Goal: Transaction & Acquisition: Purchase product/service

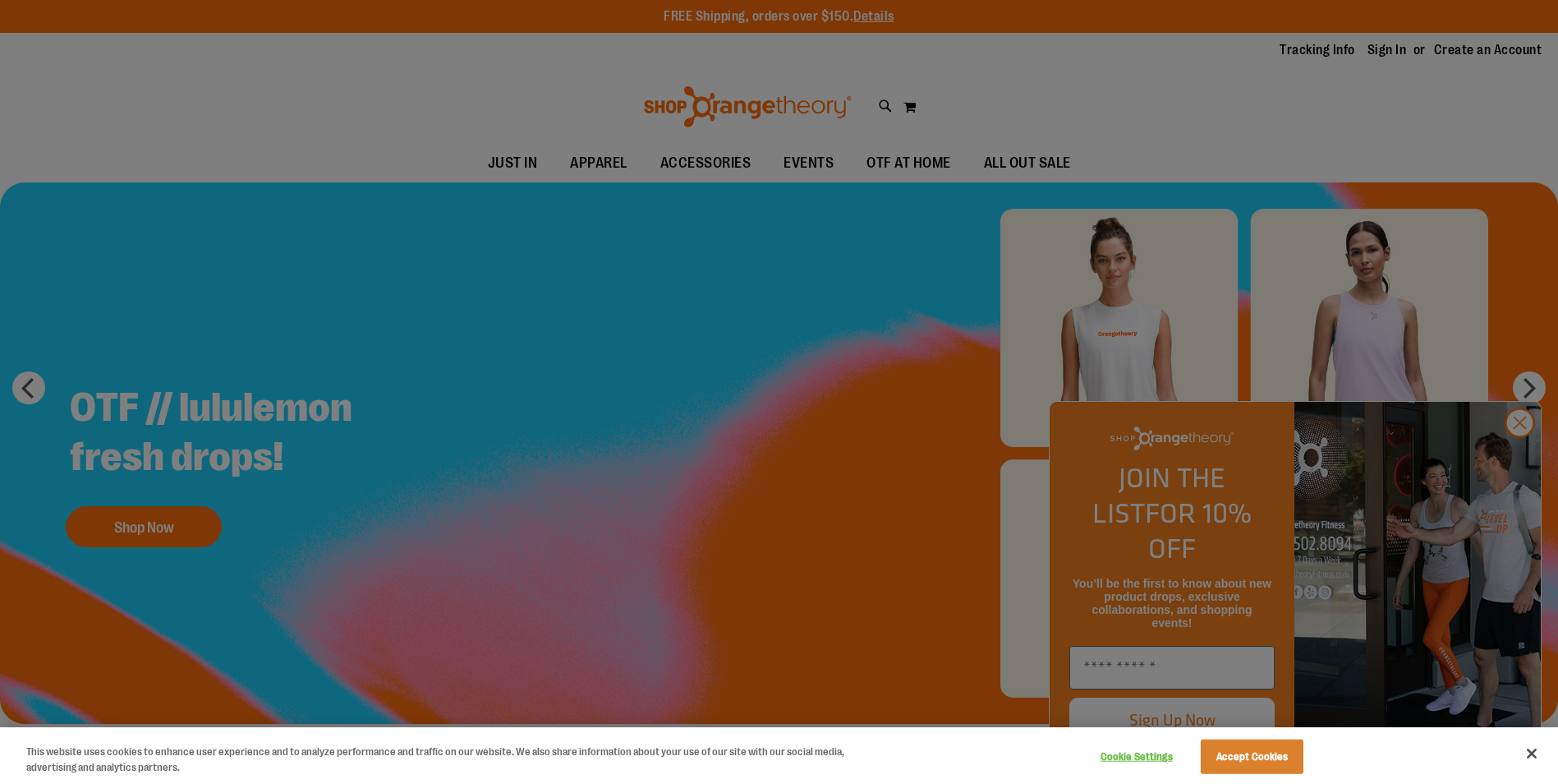
click at [1519, 456] on div at bounding box center [779, 392] width 1558 height 784
click at [1513, 459] on div at bounding box center [779, 392] width 1558 height 784
click at [1520, 456] on div at bounding box center [779, 392] width 1558 height 784
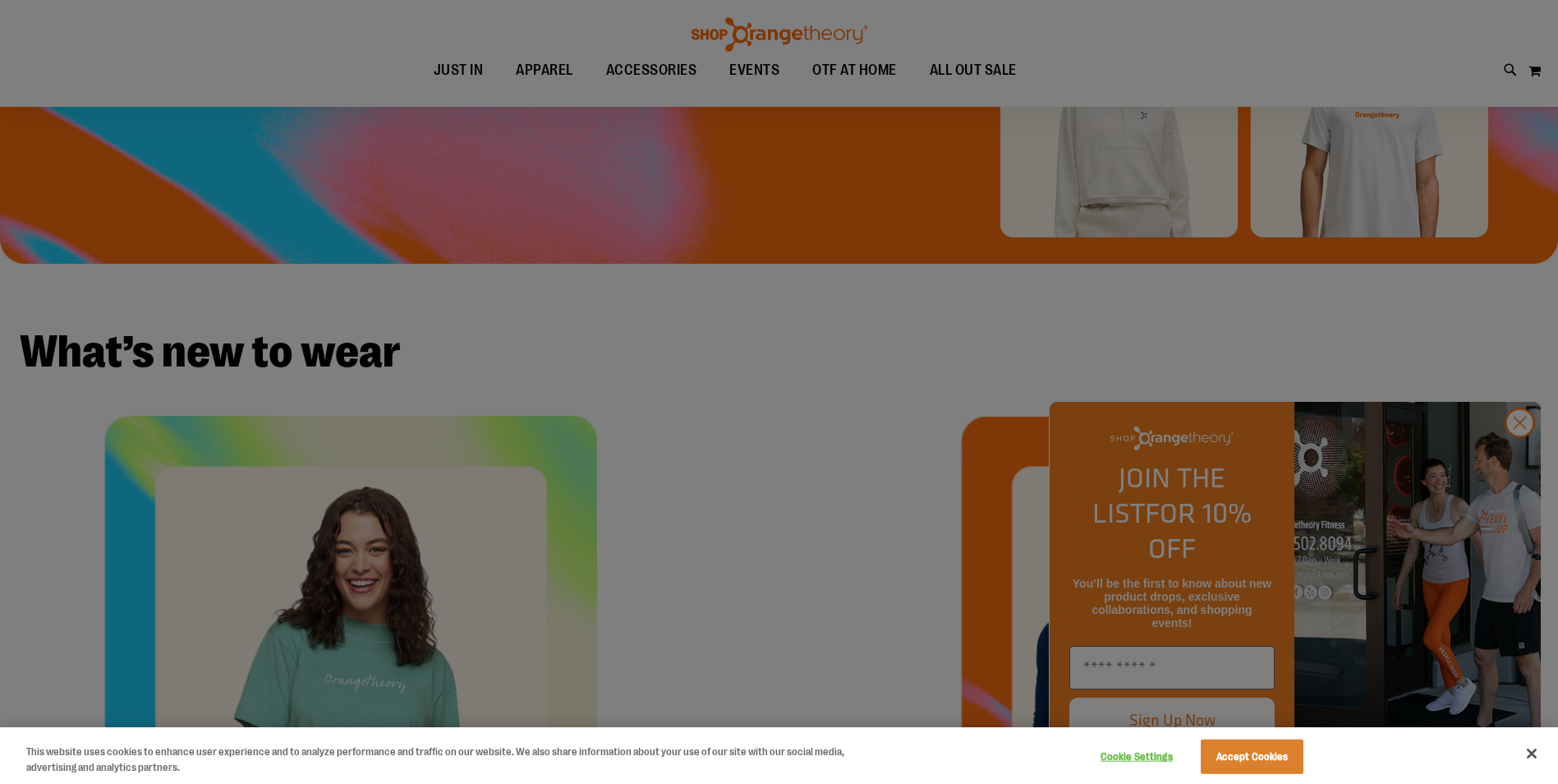
scroll to position [492, 0]
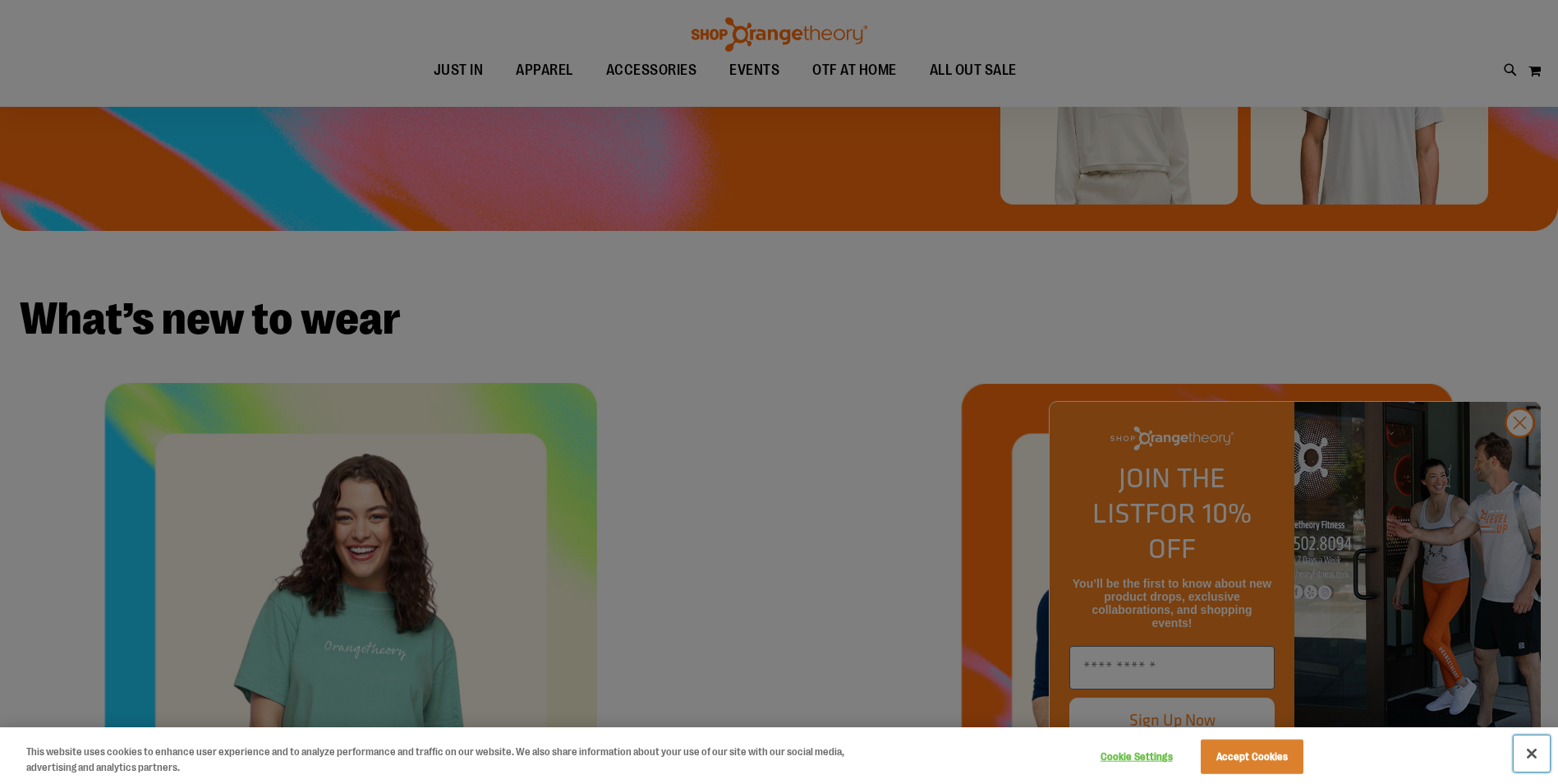
click at [1528, 755] on button "Close" at bounding box center [1532, 753] width 36 height 36
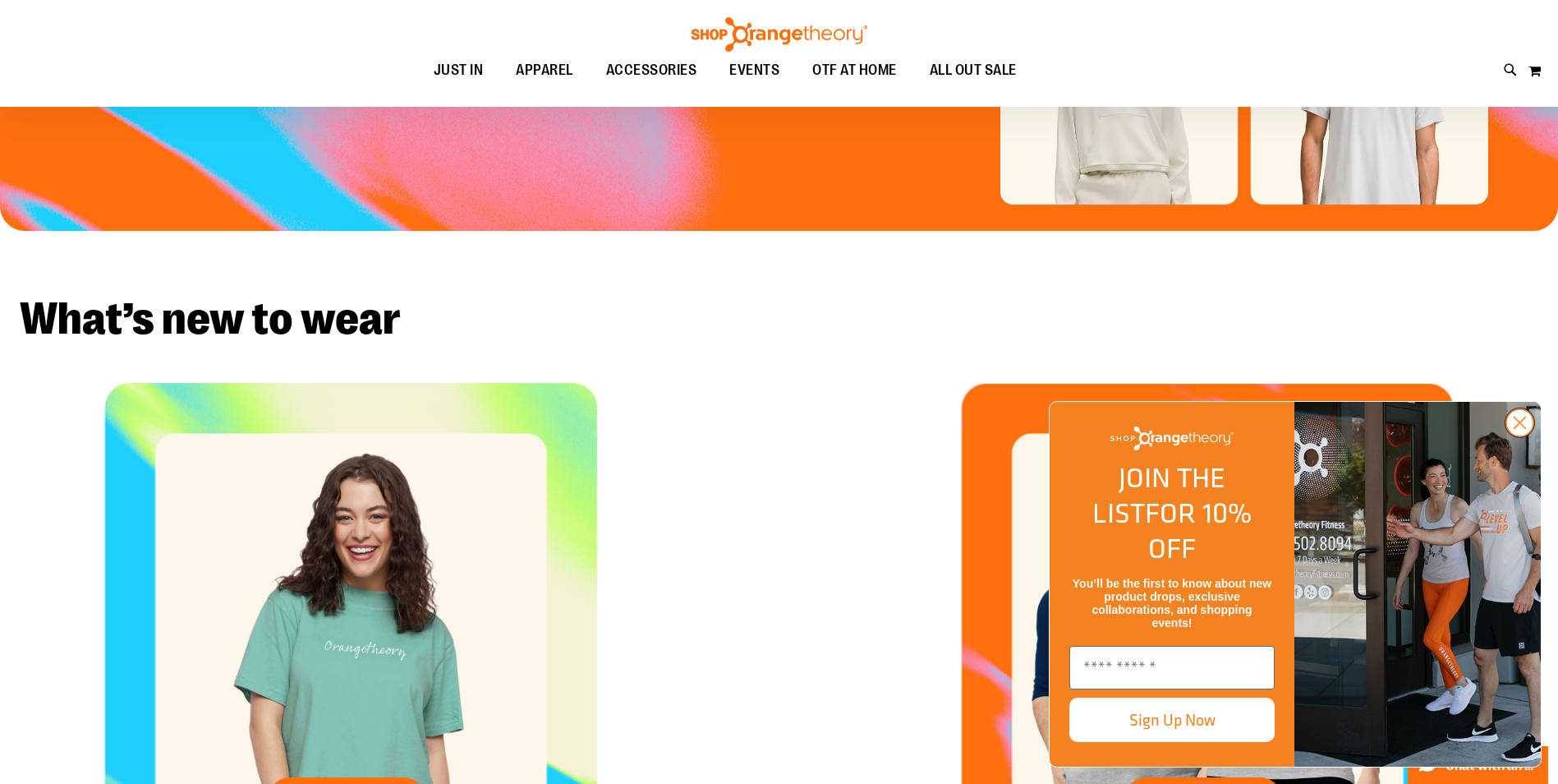
click at [1513, 436] on circle "Close dialog" at bounding box center [1520, 423] width 27 height 27
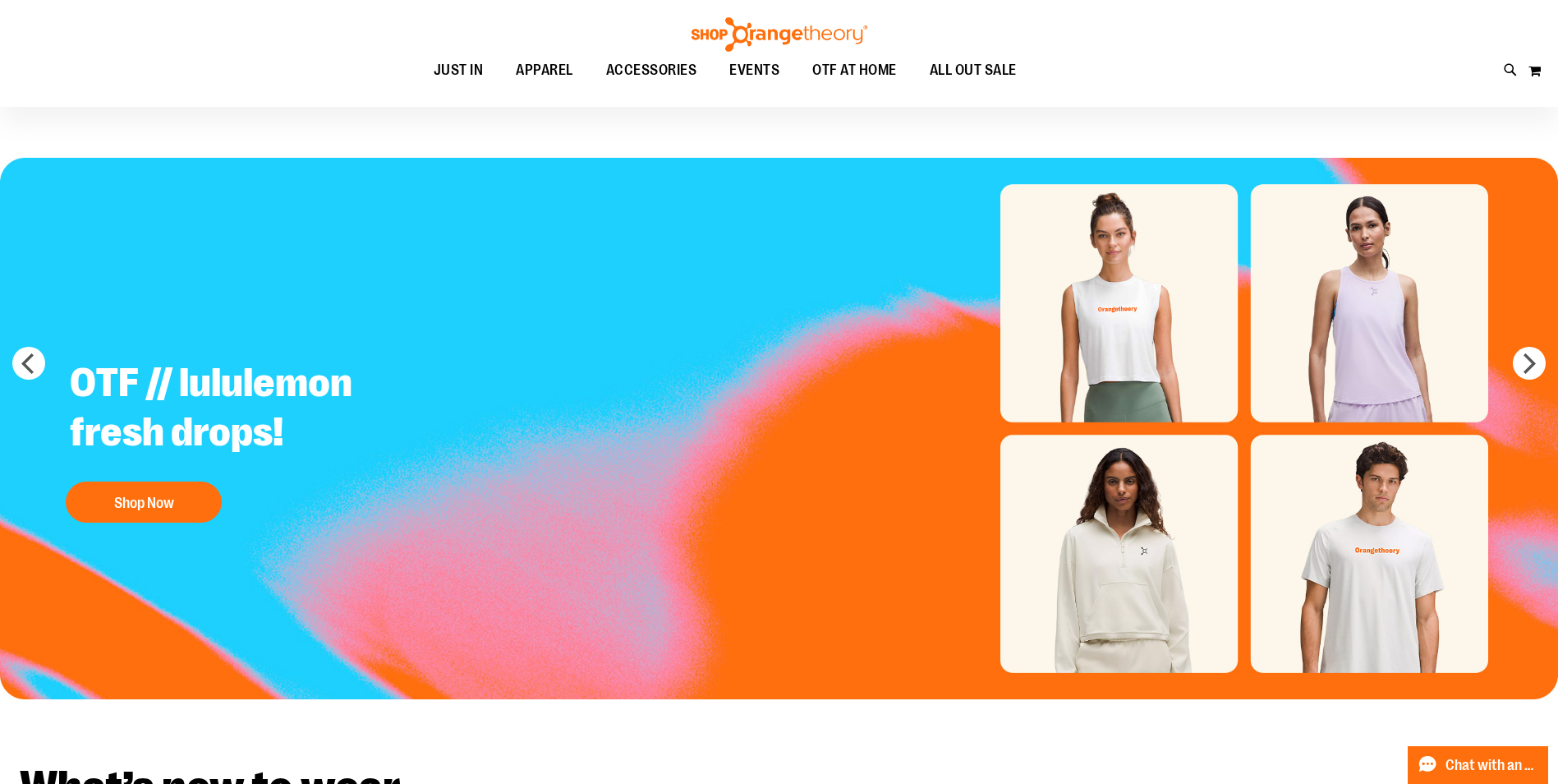
scroll to position [0, 0]
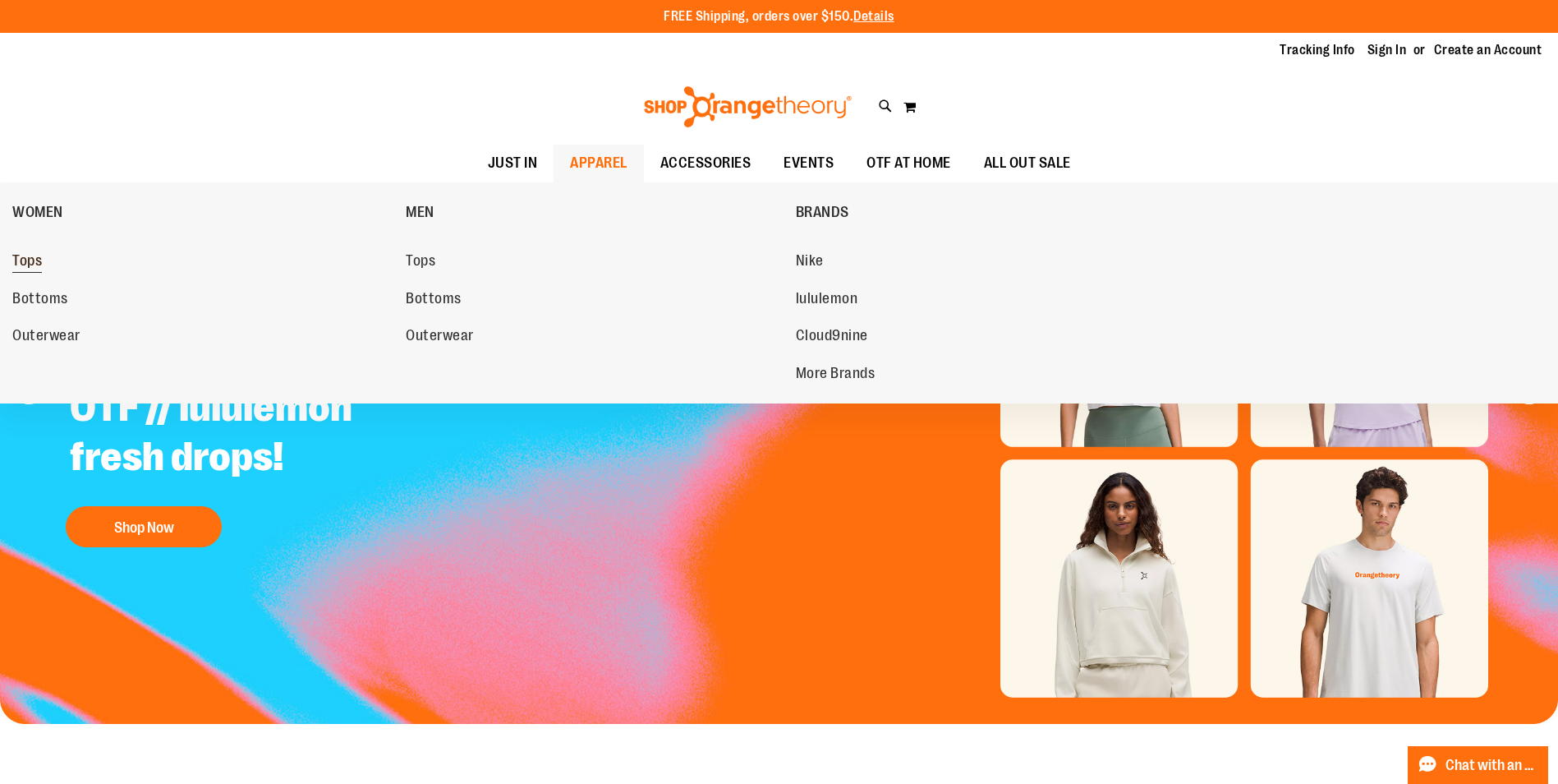
click at [36, 263] on span "Tops" at bounding box center [27, 262] width 29 height 20
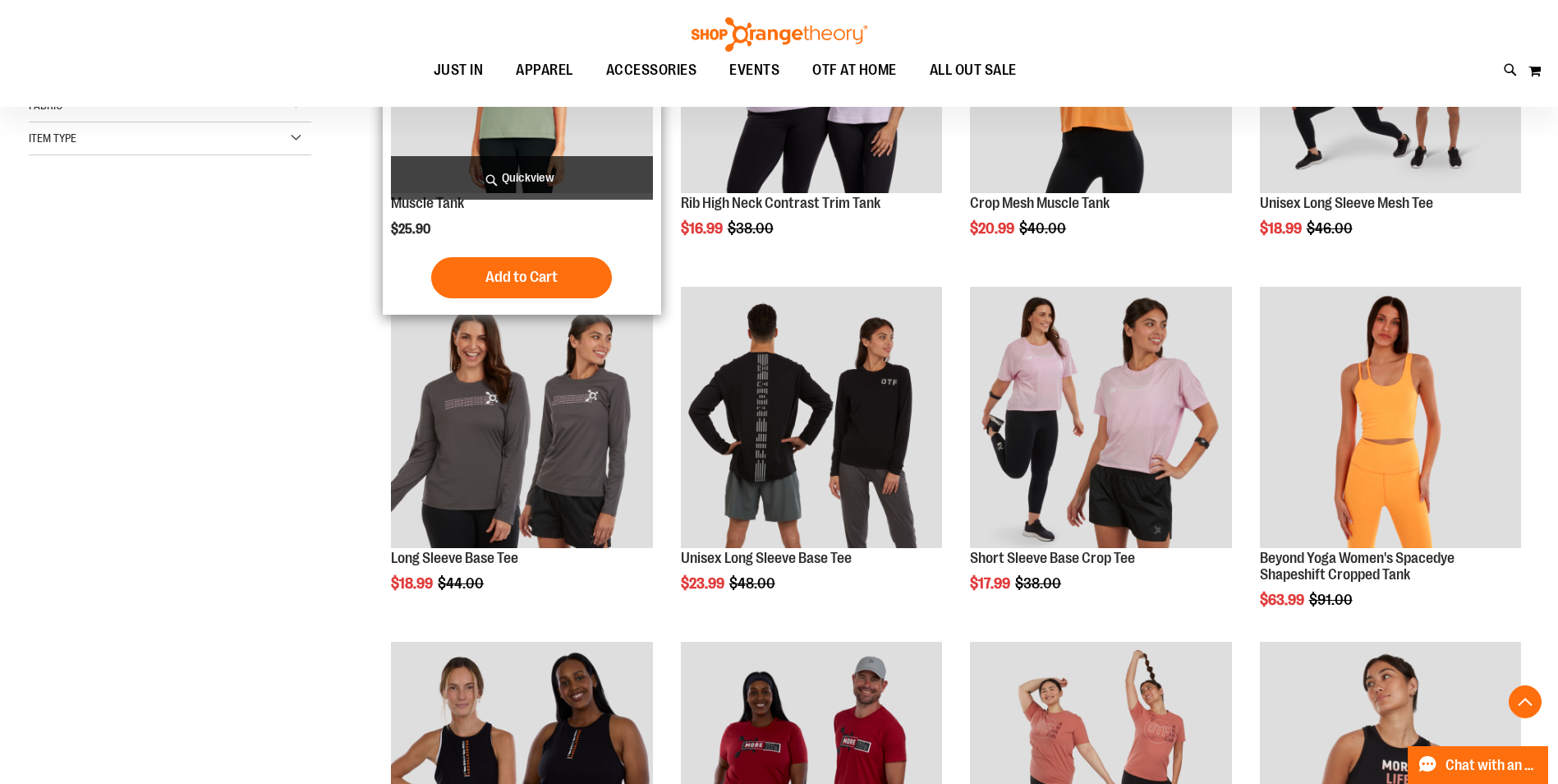
scroll to position [410, 0]
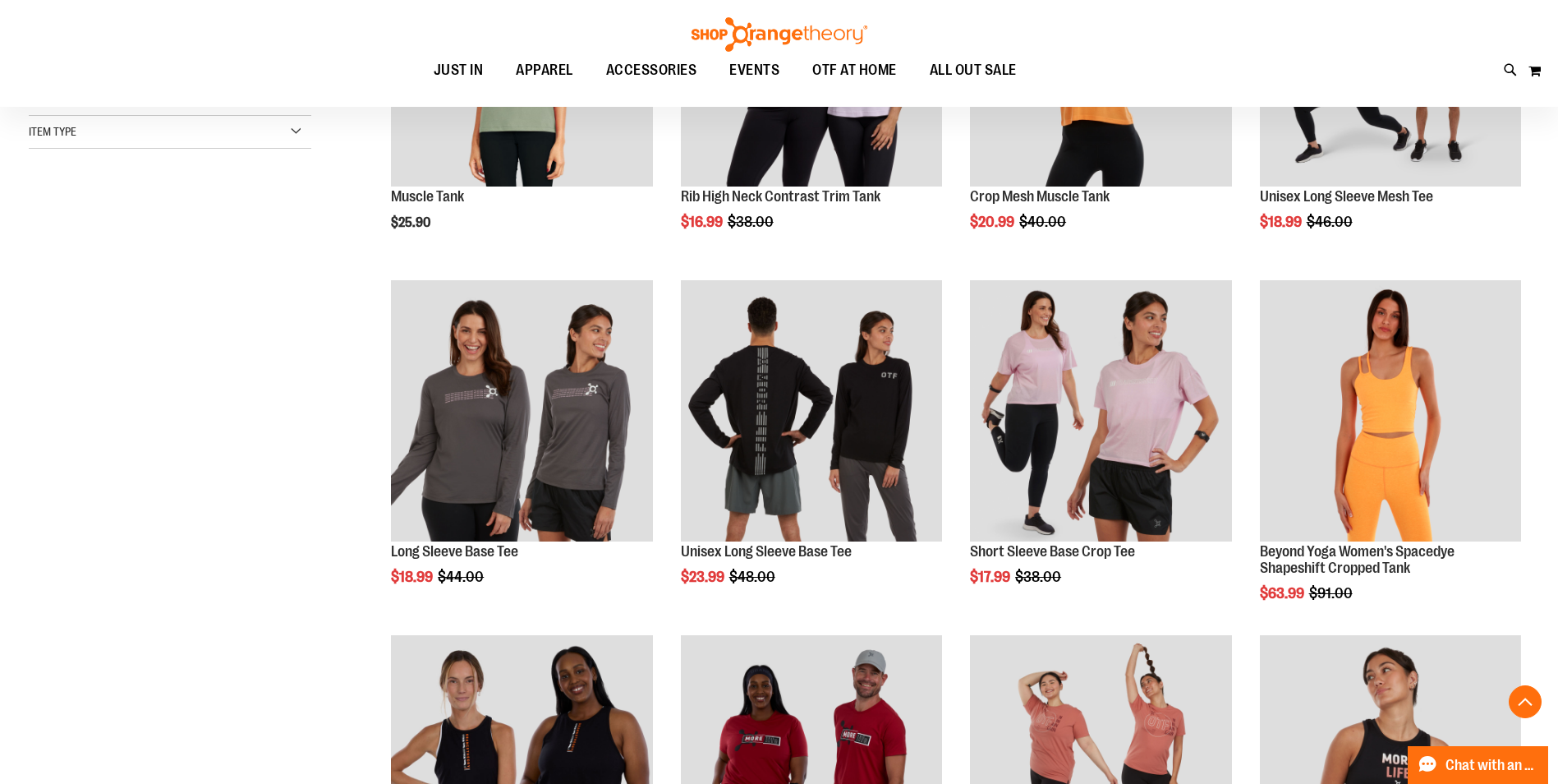
click at [144, 128] on div "Item Type" at bounding box center [170, 132] width 282 height 33
click at [34, 278] on link "Sweatshirts 3 items" at bounding box center [160, 278] width 271 height 18
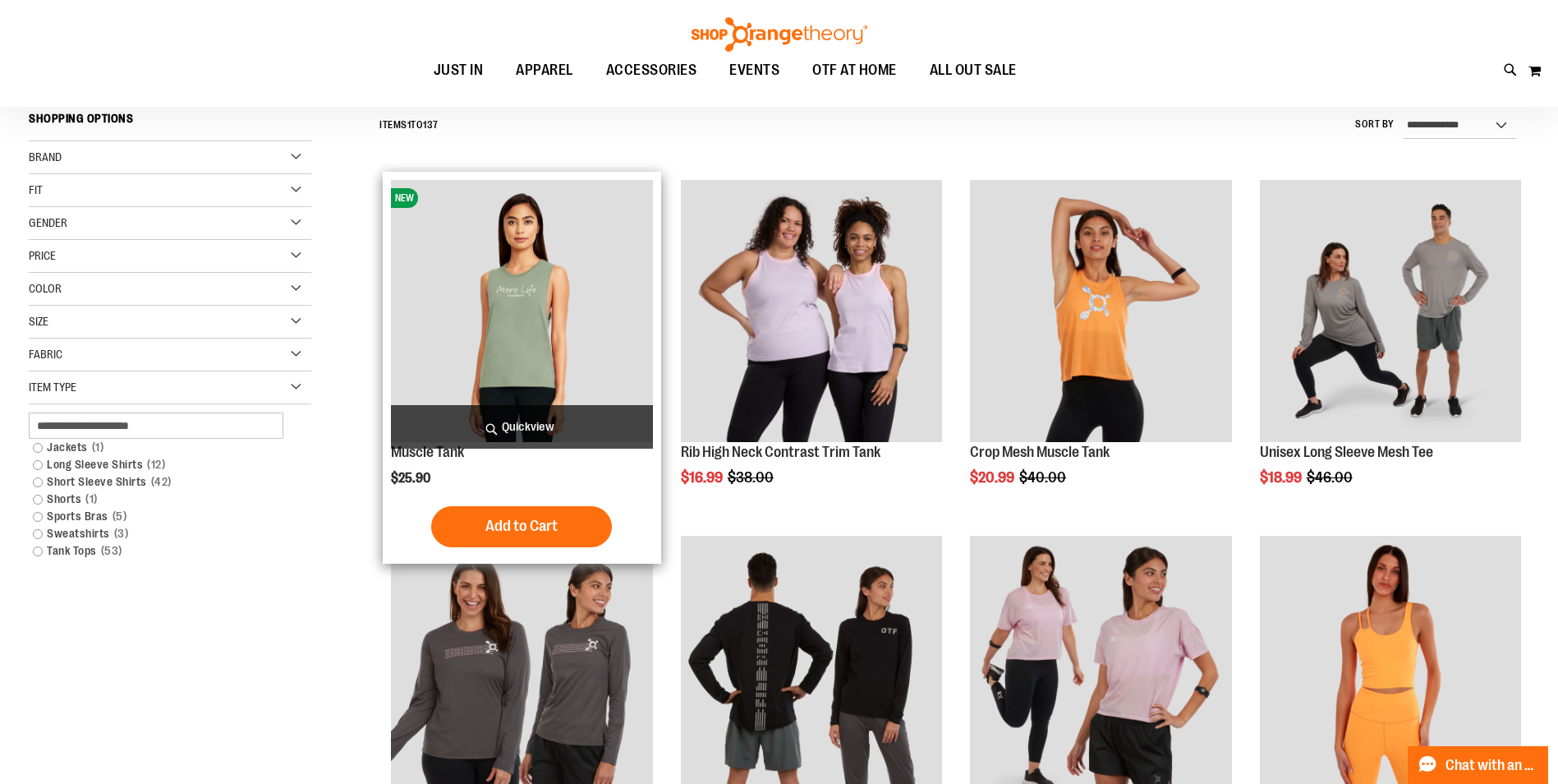
scroll to position [153, 0]
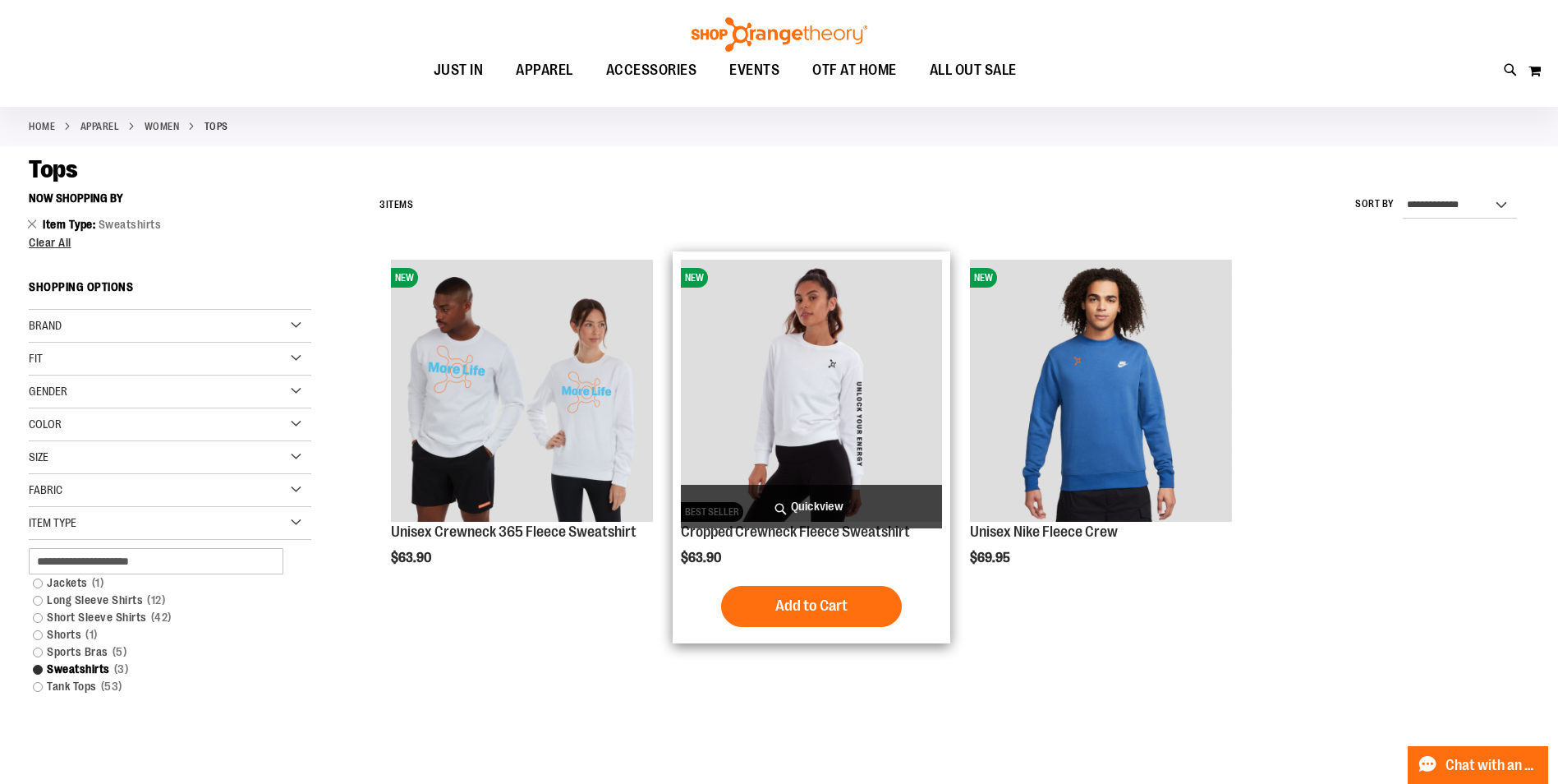
scroll to position [71, 0]
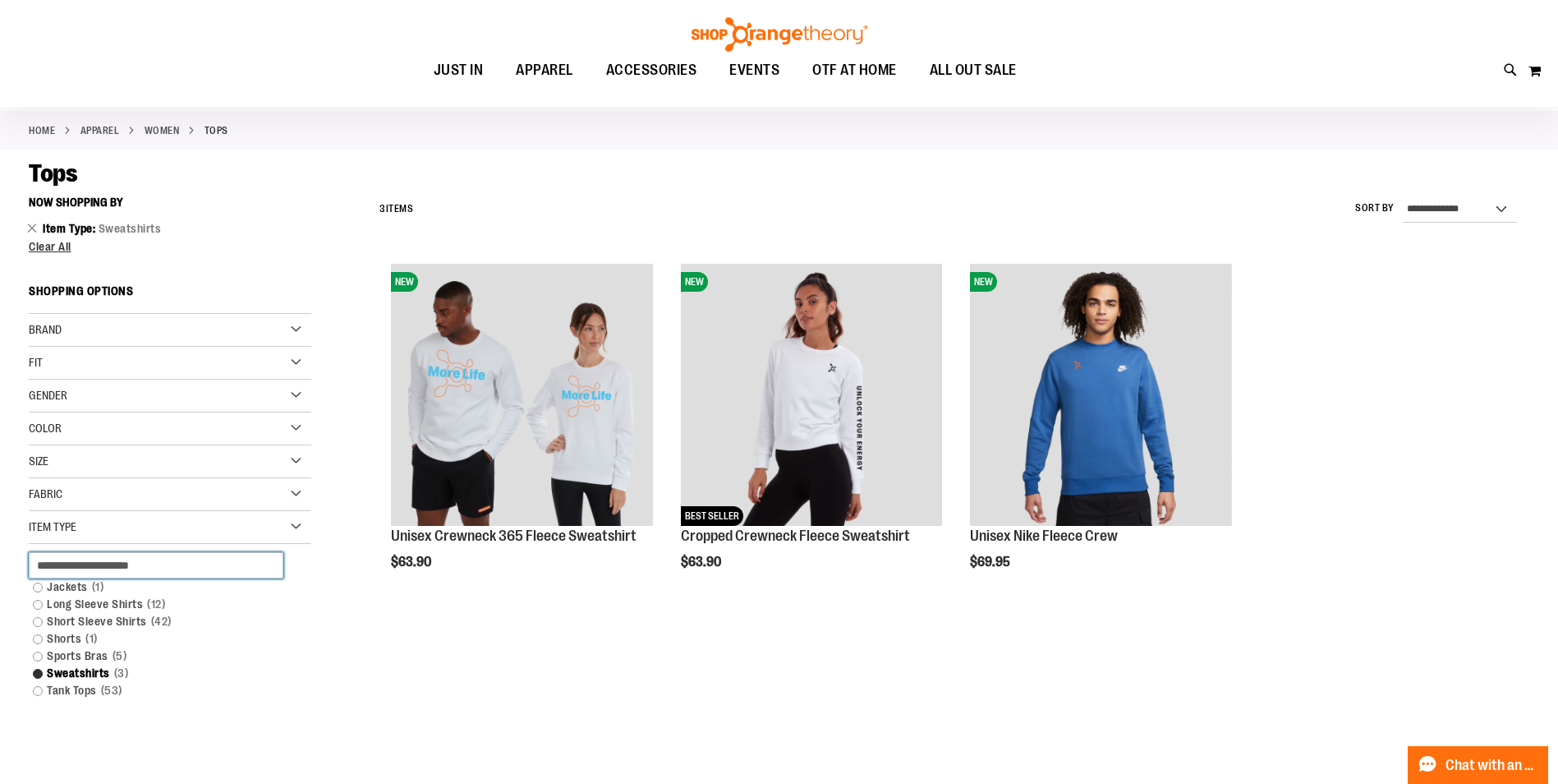
click at [85, 566] on input "text" at bounding box center [155, 565] width 255 height 26
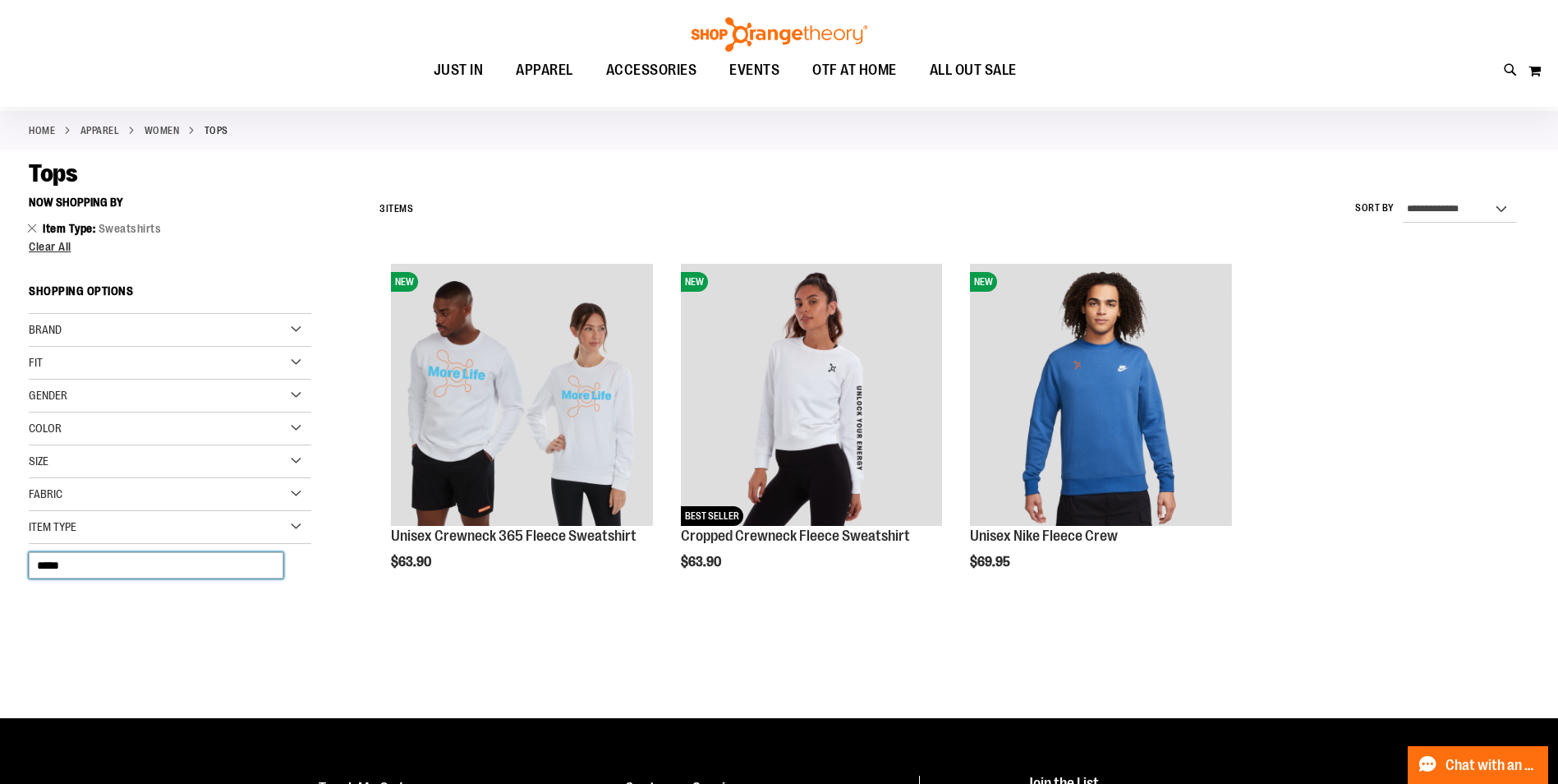
click at [153, 566] on input "*****" at bounding box center [155, 565] width 255 height 26
type input "*****"
click at [64, 430] on div "Color" at bounding box center [170, 429] width 282 height 33
click at [33, 225] on link "Remove This Item" at bounding box center [32, 228] width 11 height 17
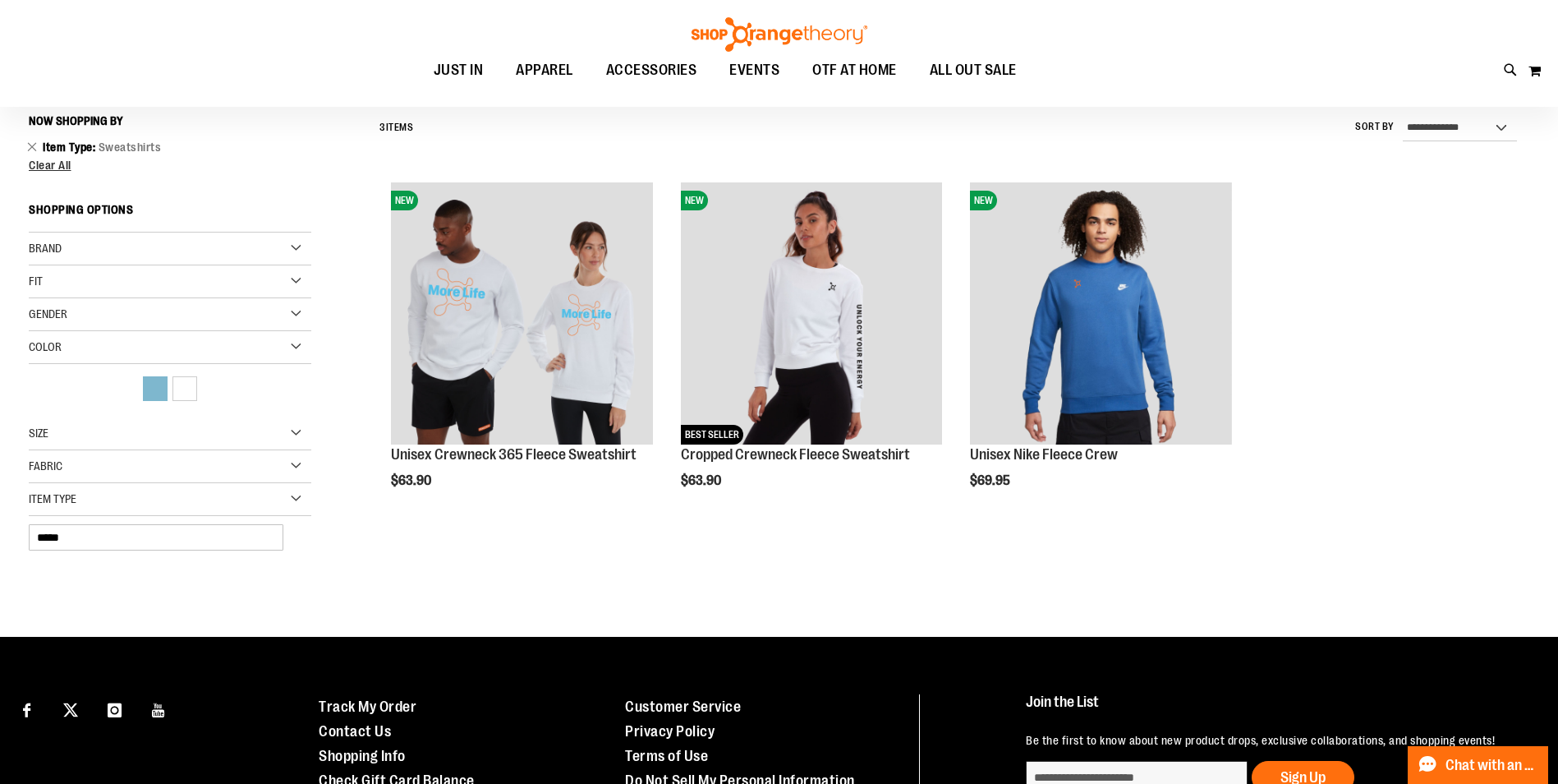
scroll to position [153, 0]
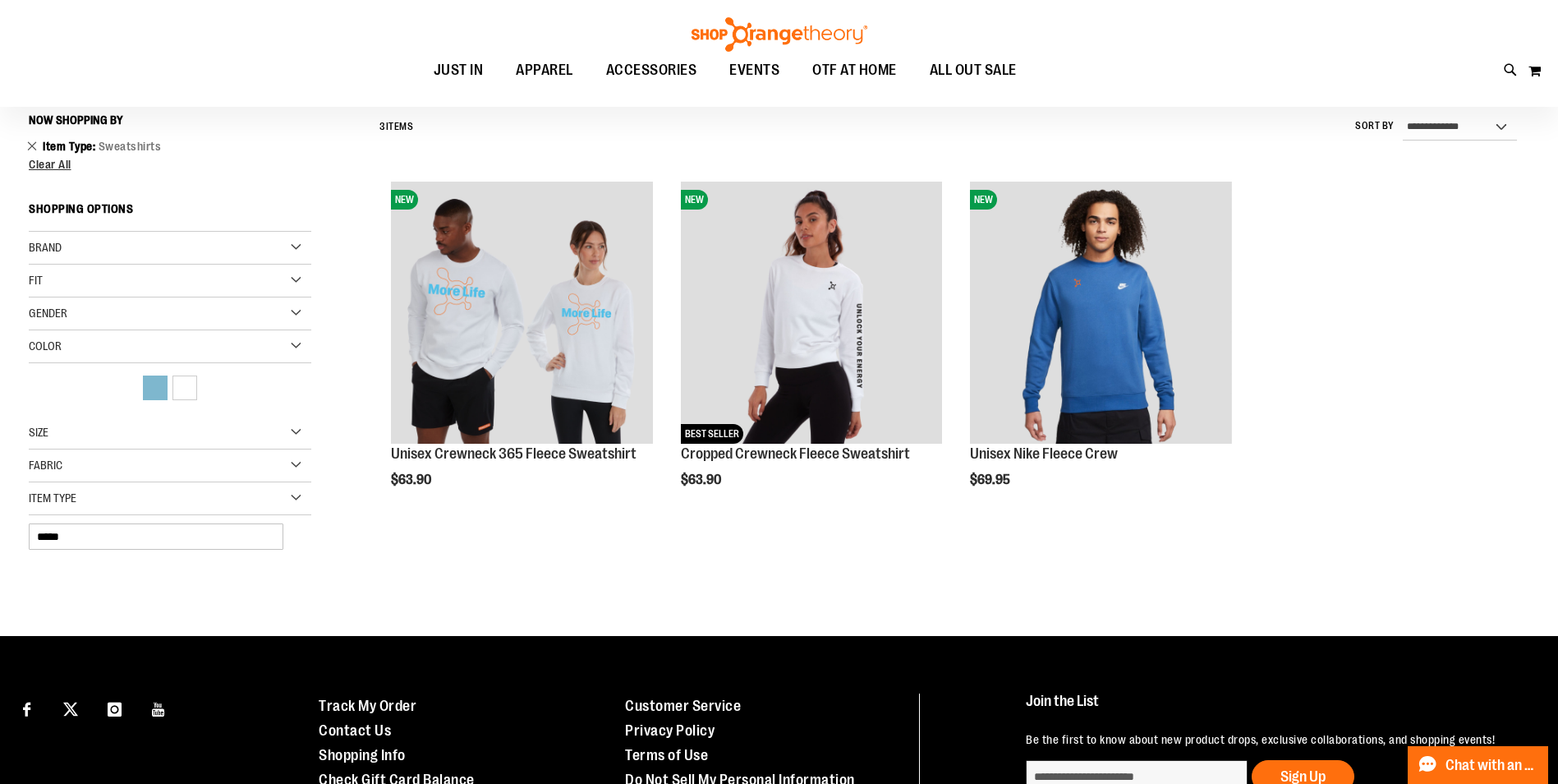
click at [33, 151] on link "Remove This Item" at bounding box center [32, 145] width 11 height 17
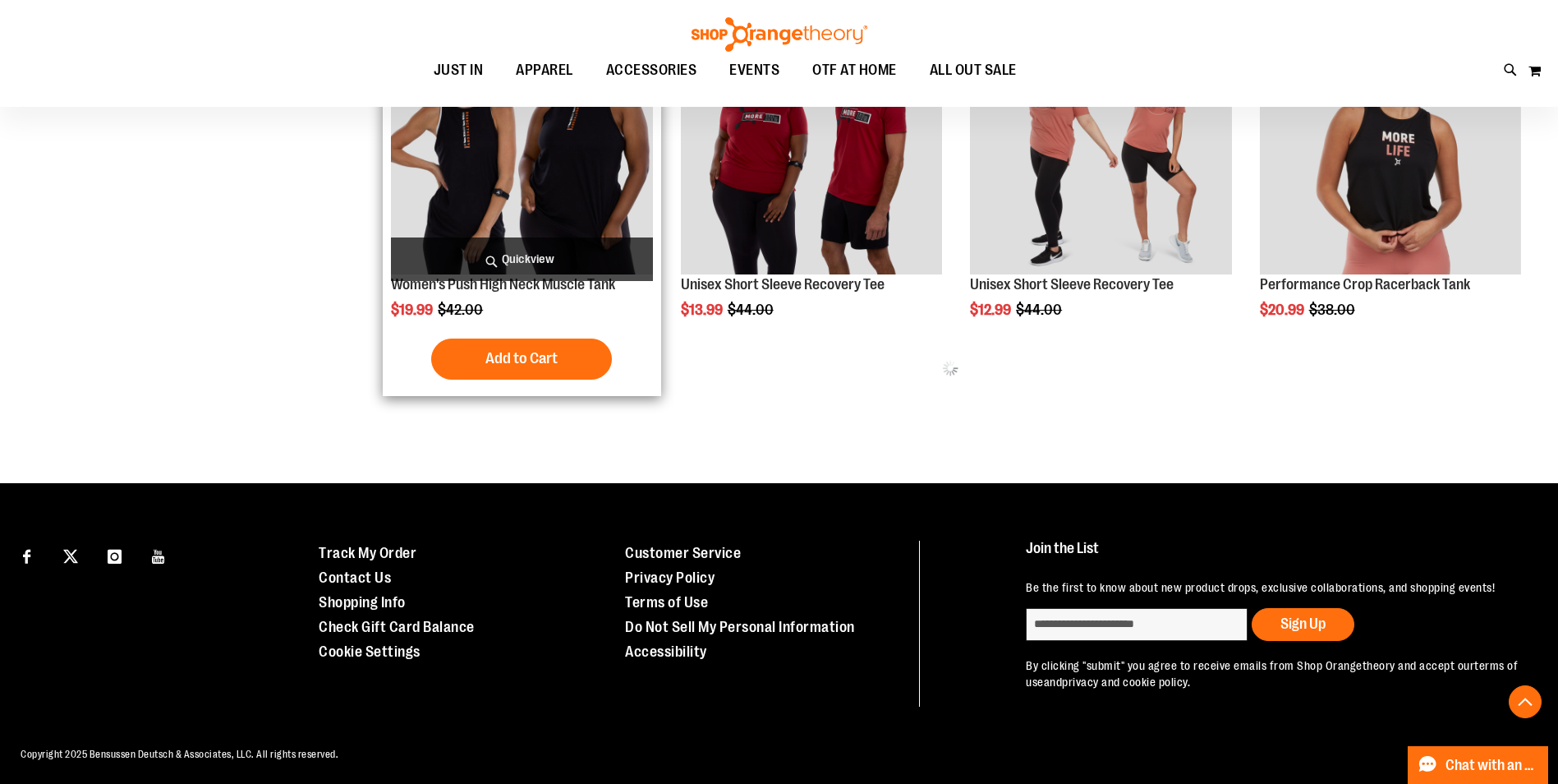
scroll to position [1038, 0]
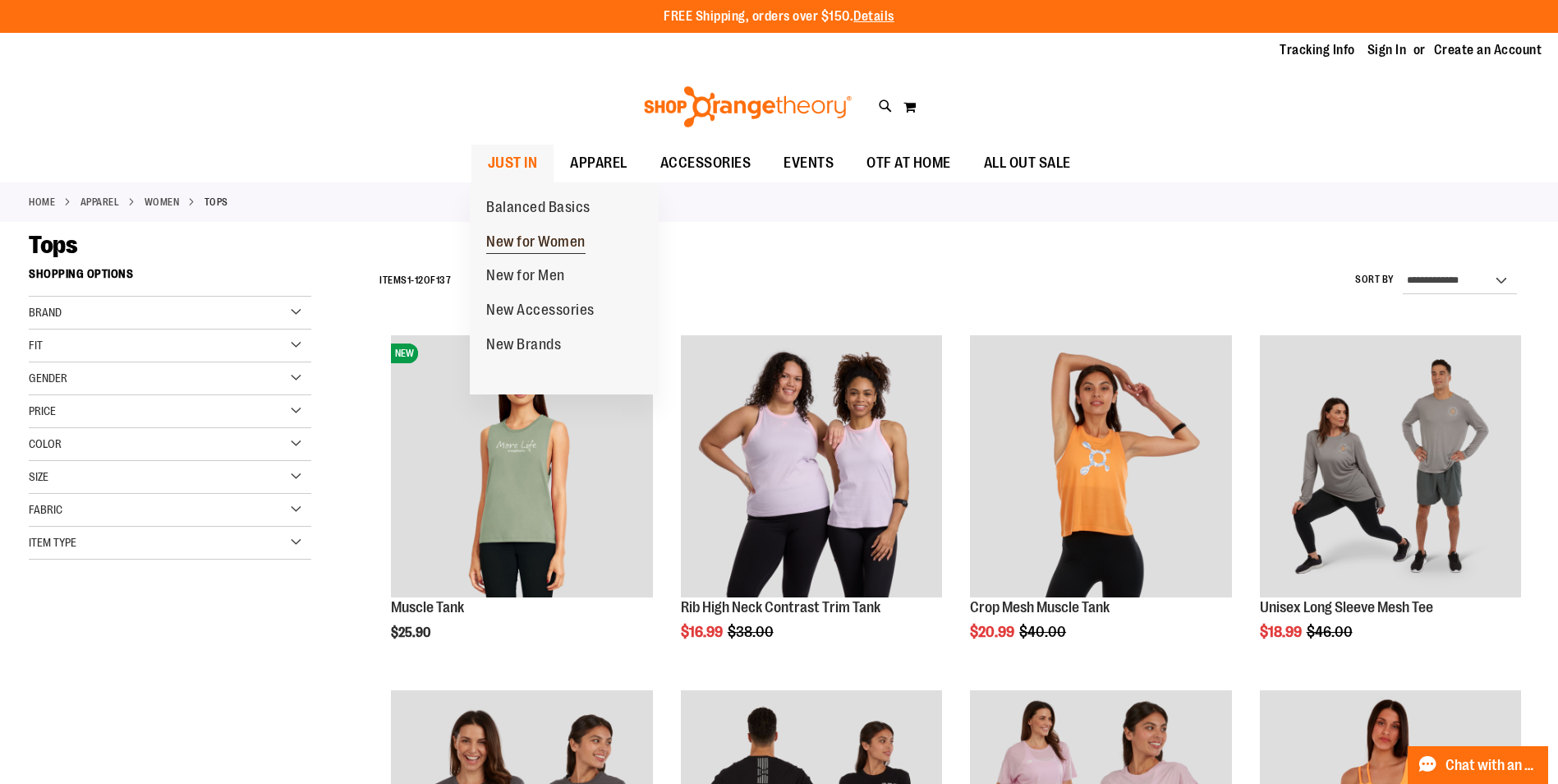
click at [522, 236] on span "New for Women" at bounding box center [536, 244] width 99 height 20
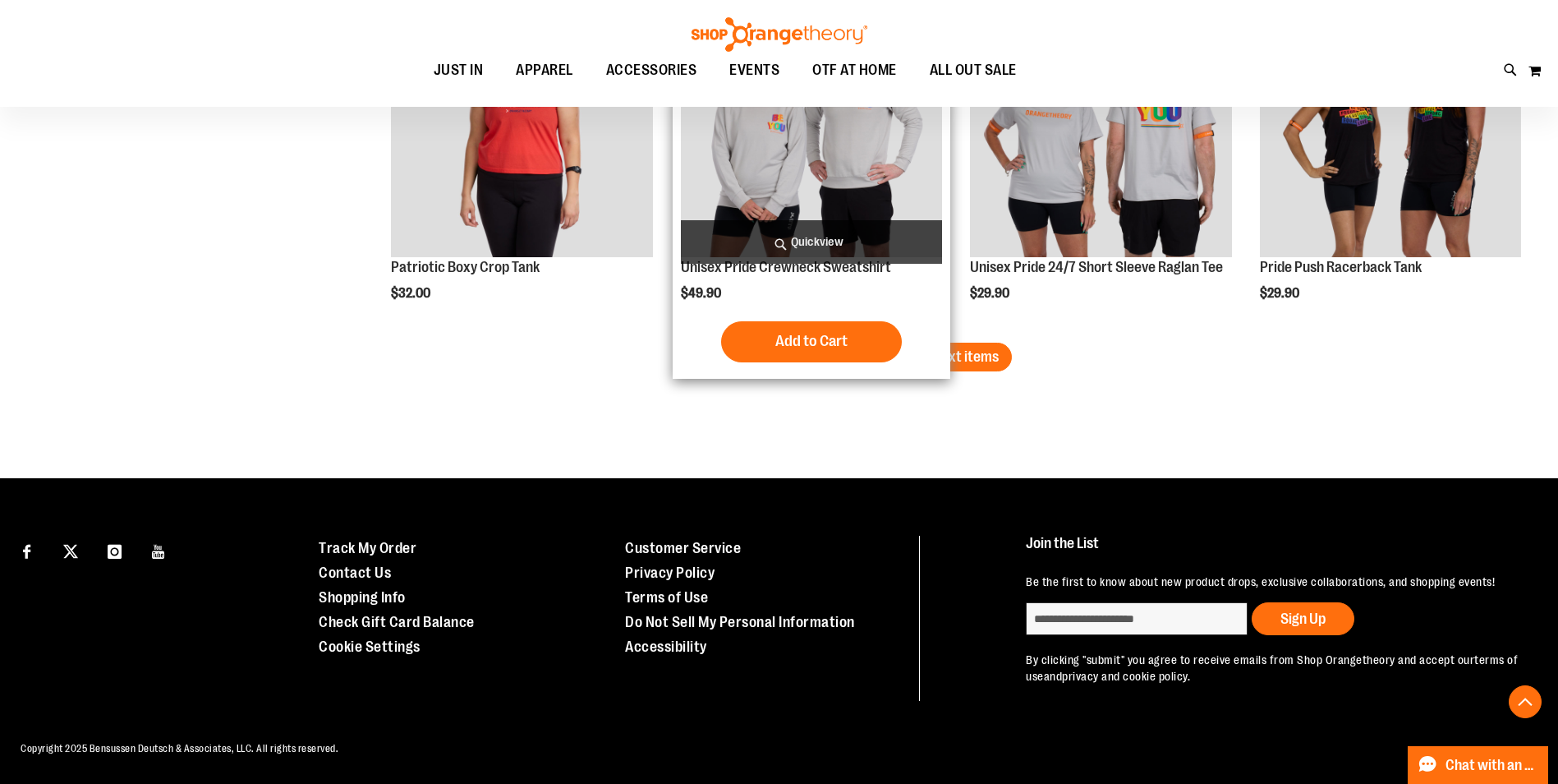
scroll to position [3180, 0]
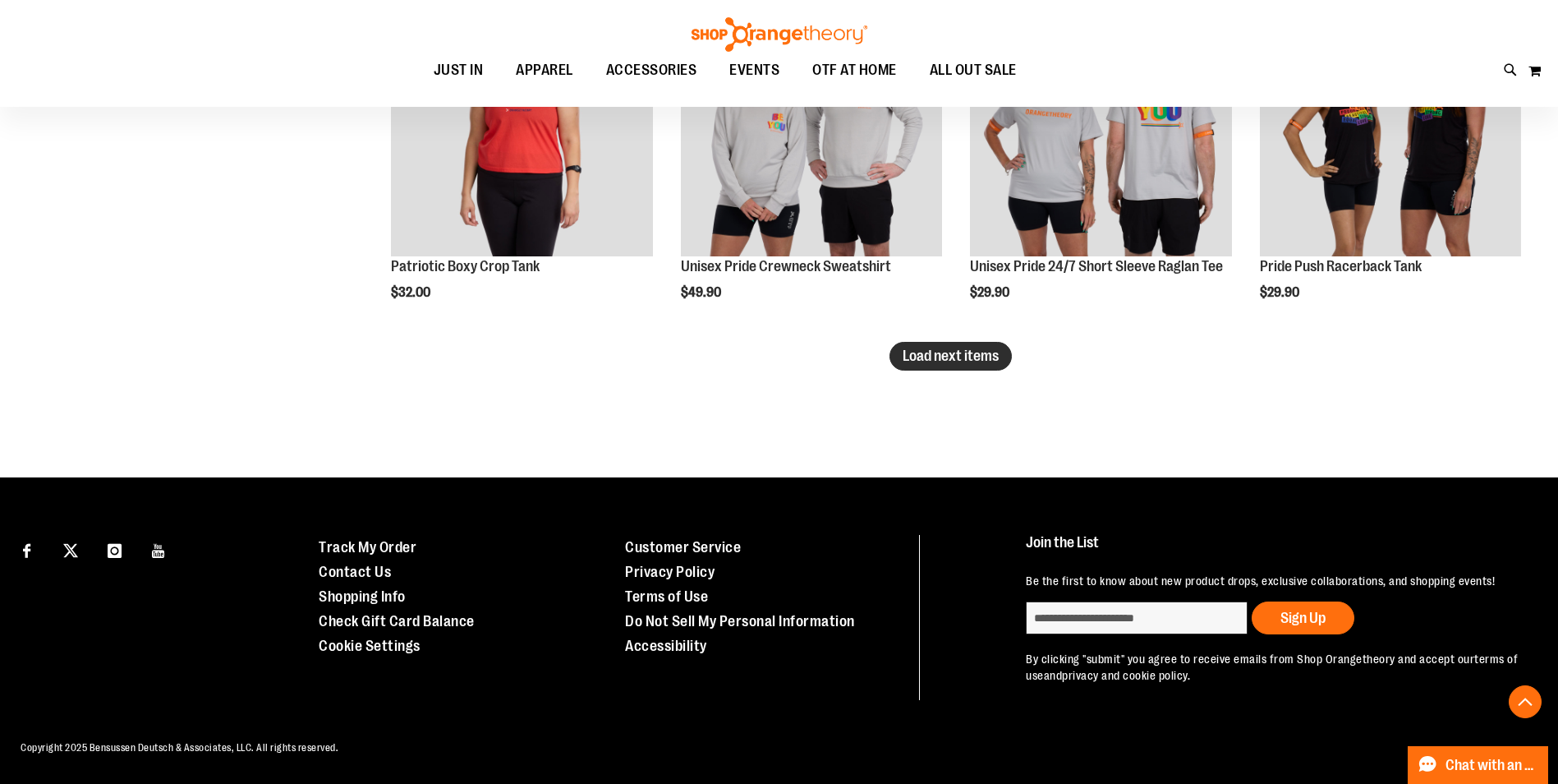
click at [926, 360] on span "Load next items" at bounding box center [950, 355] width 96 height 17
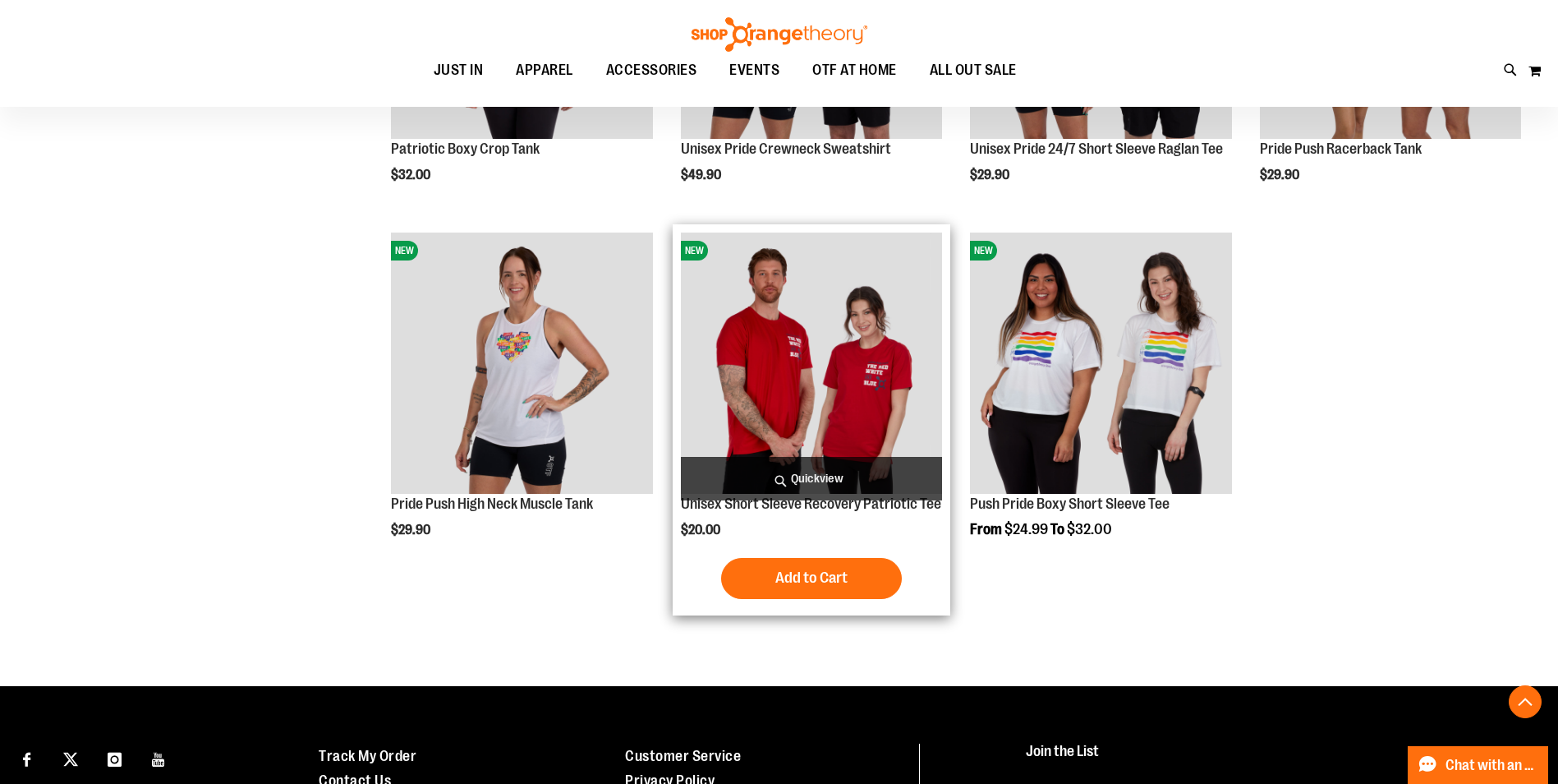
scroll to position [3506, 0]
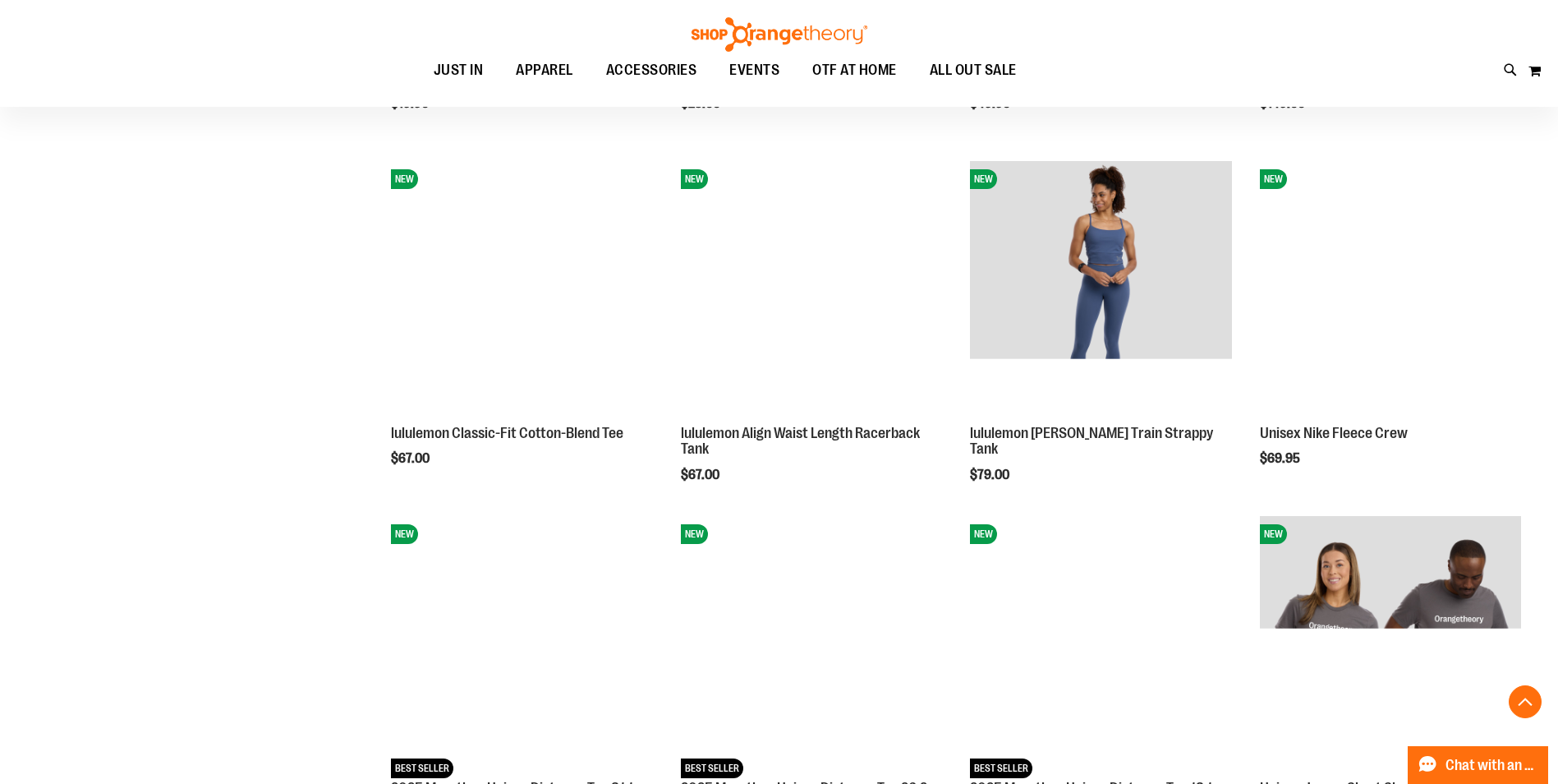
scroll to position [2274, 0]
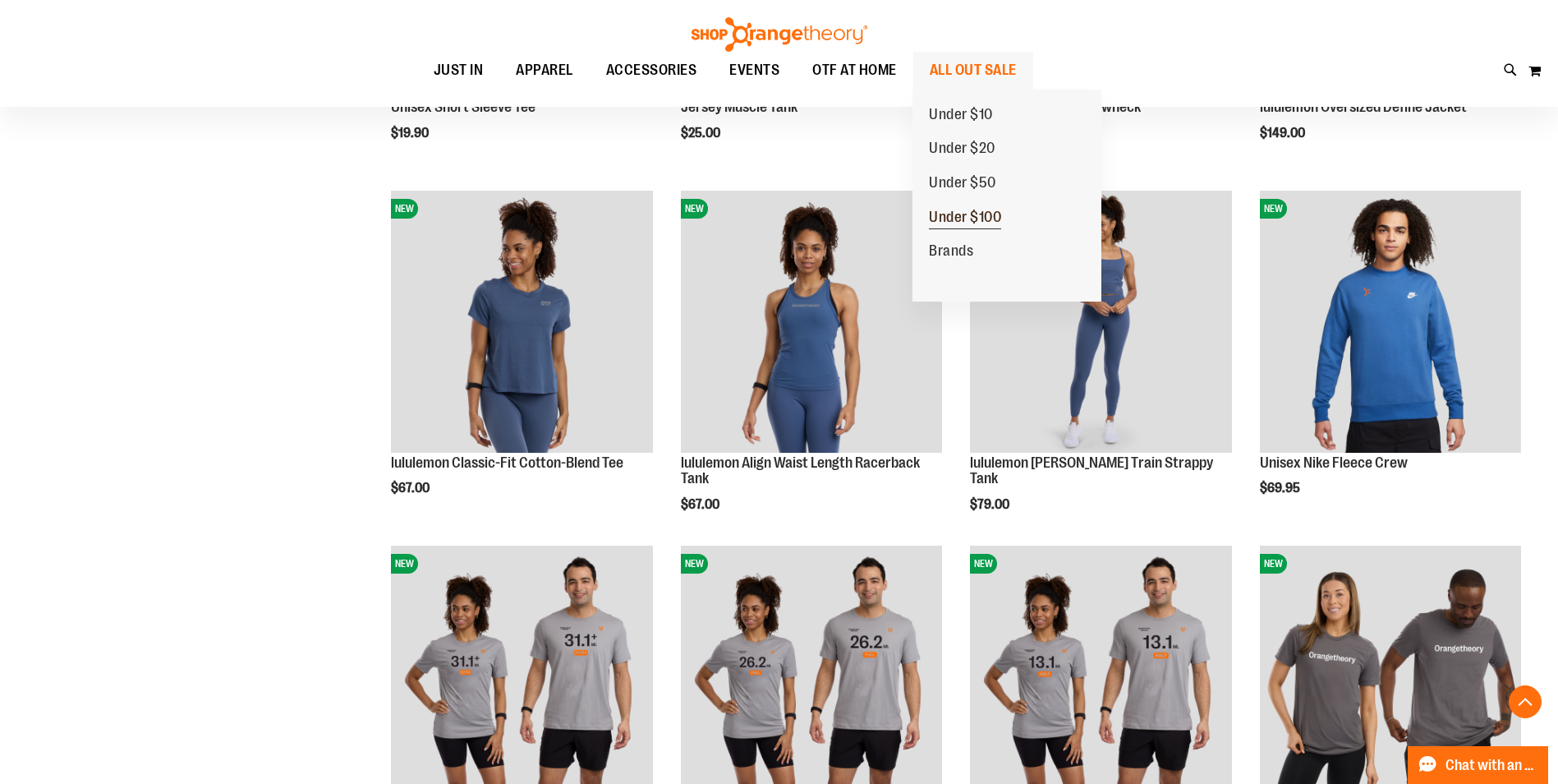
click at [945, 216] on span "Under $100" at bounding box center [966, 218] width 72 height 20
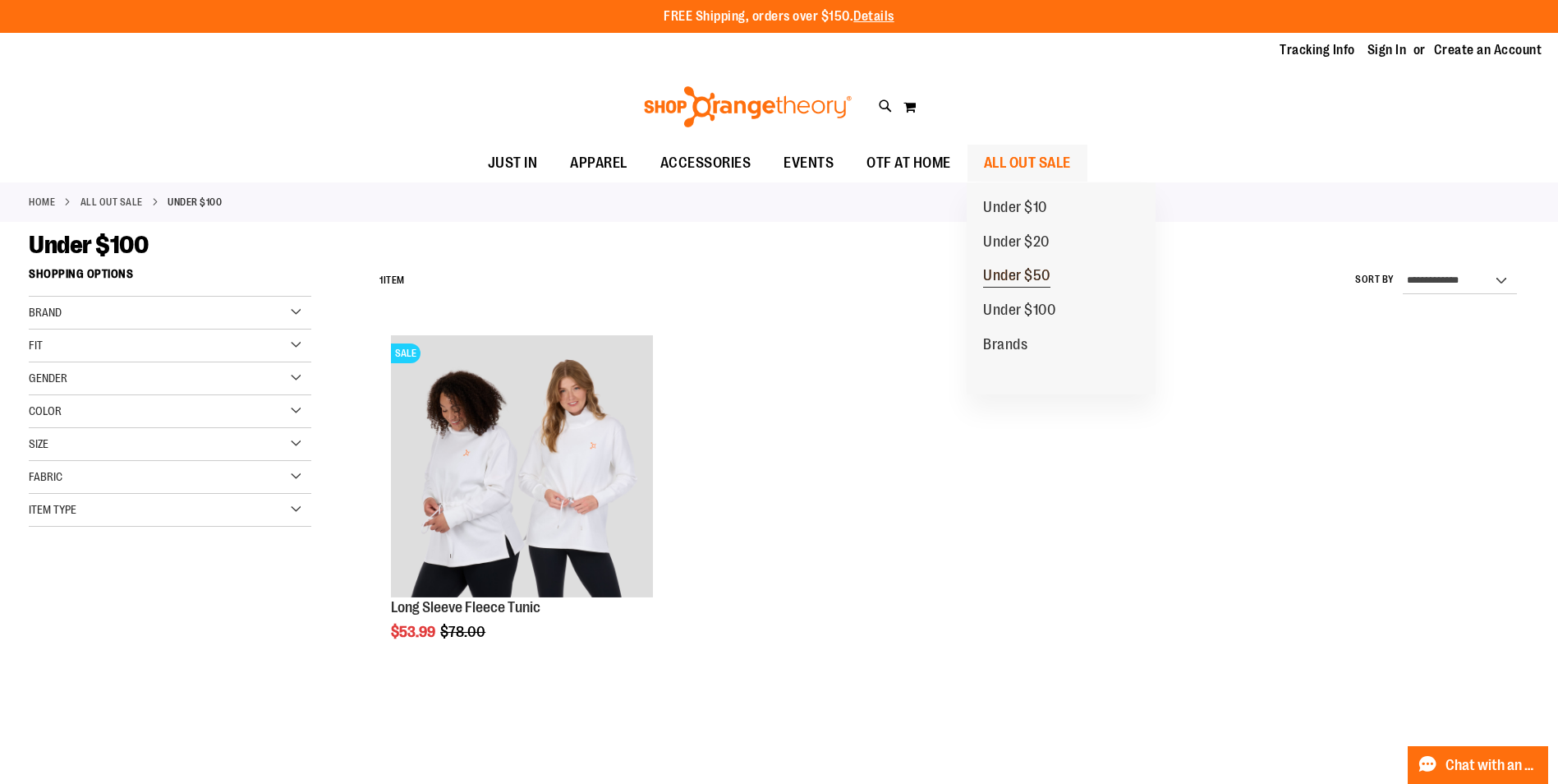
click at [1022, 276] on span "Under $50" at bounding box center [1017, 277] width 67 height 20
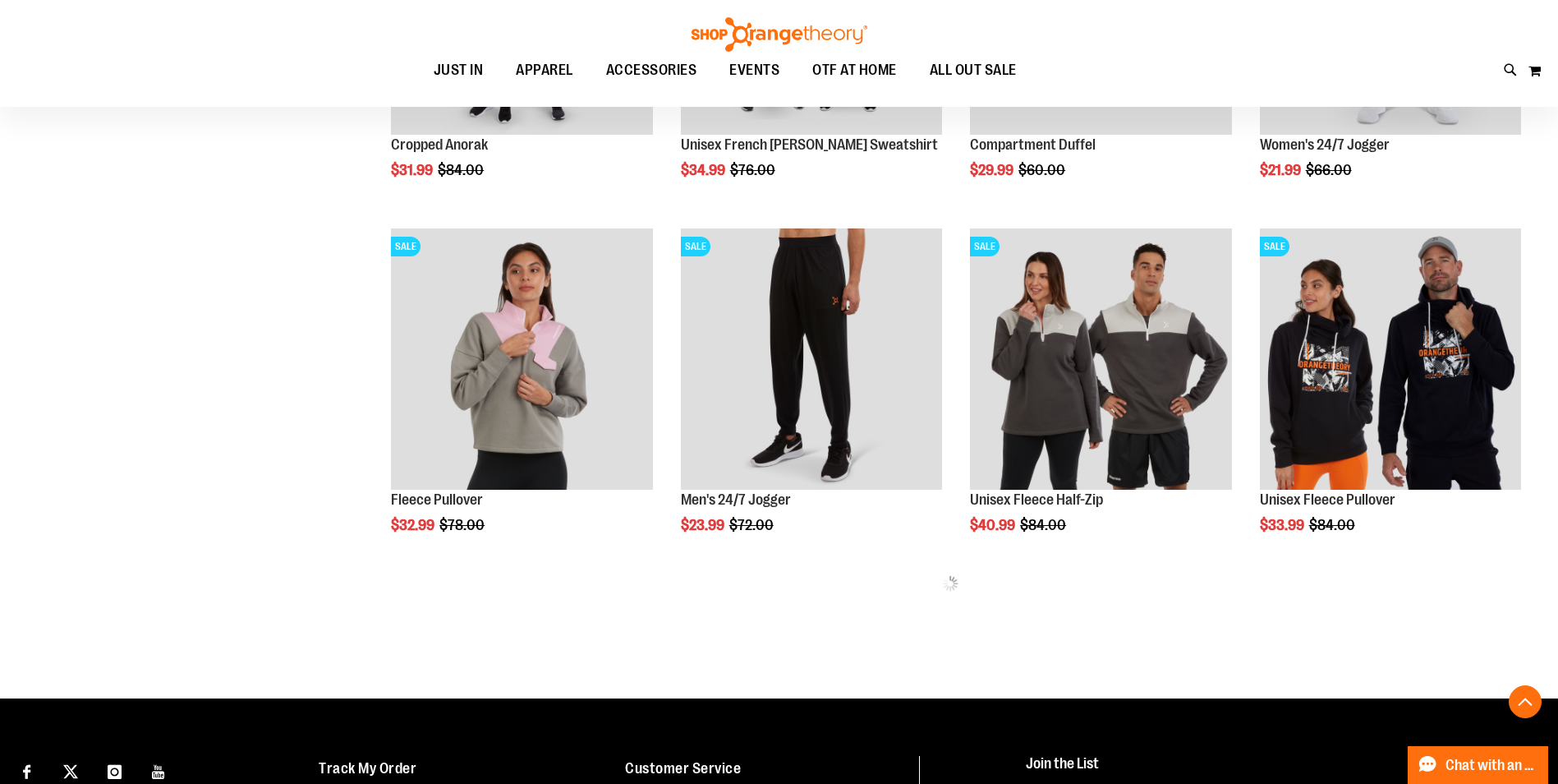
scroll to position [821, 0]
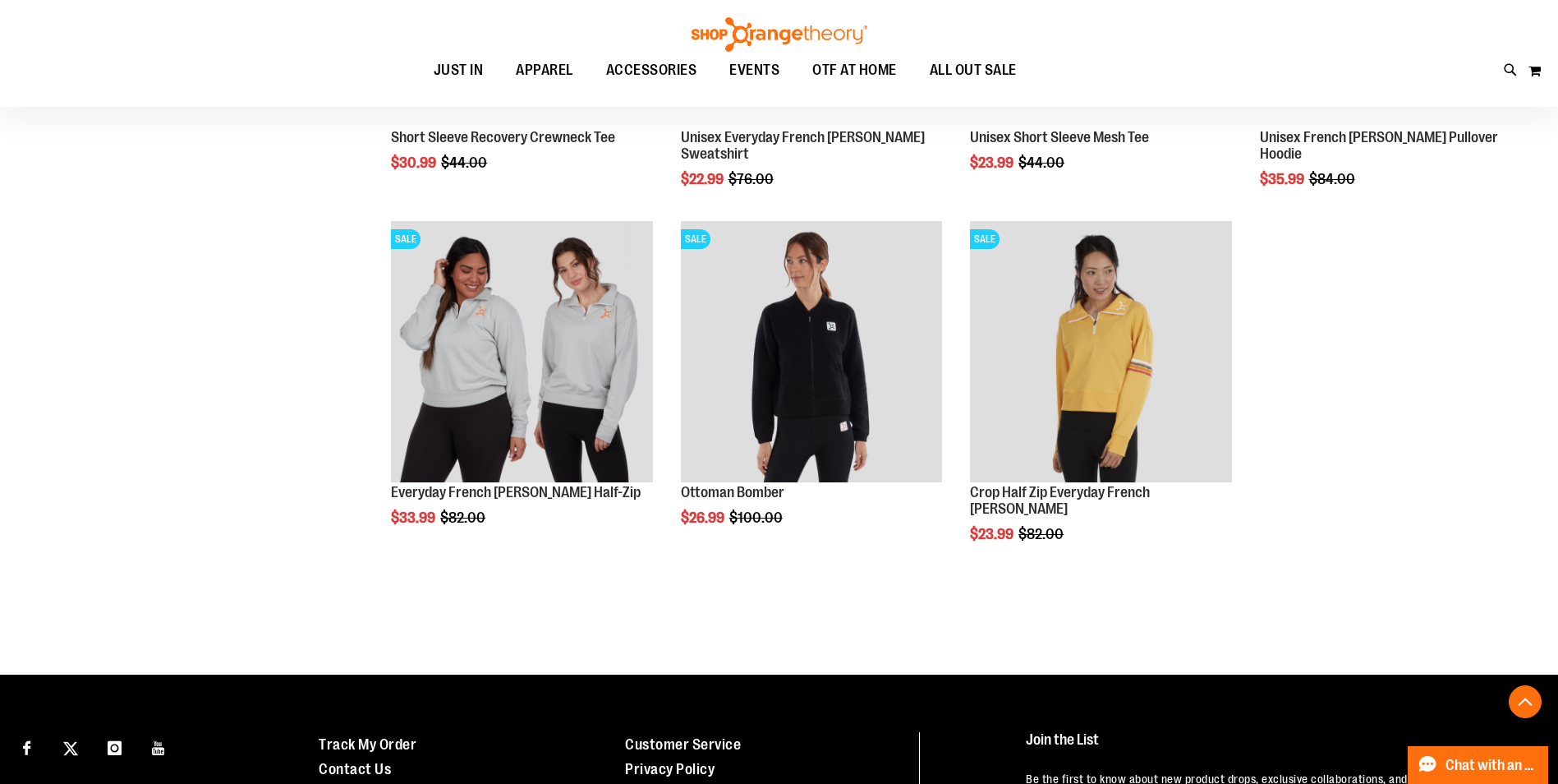
scroll to position [1807, 0]
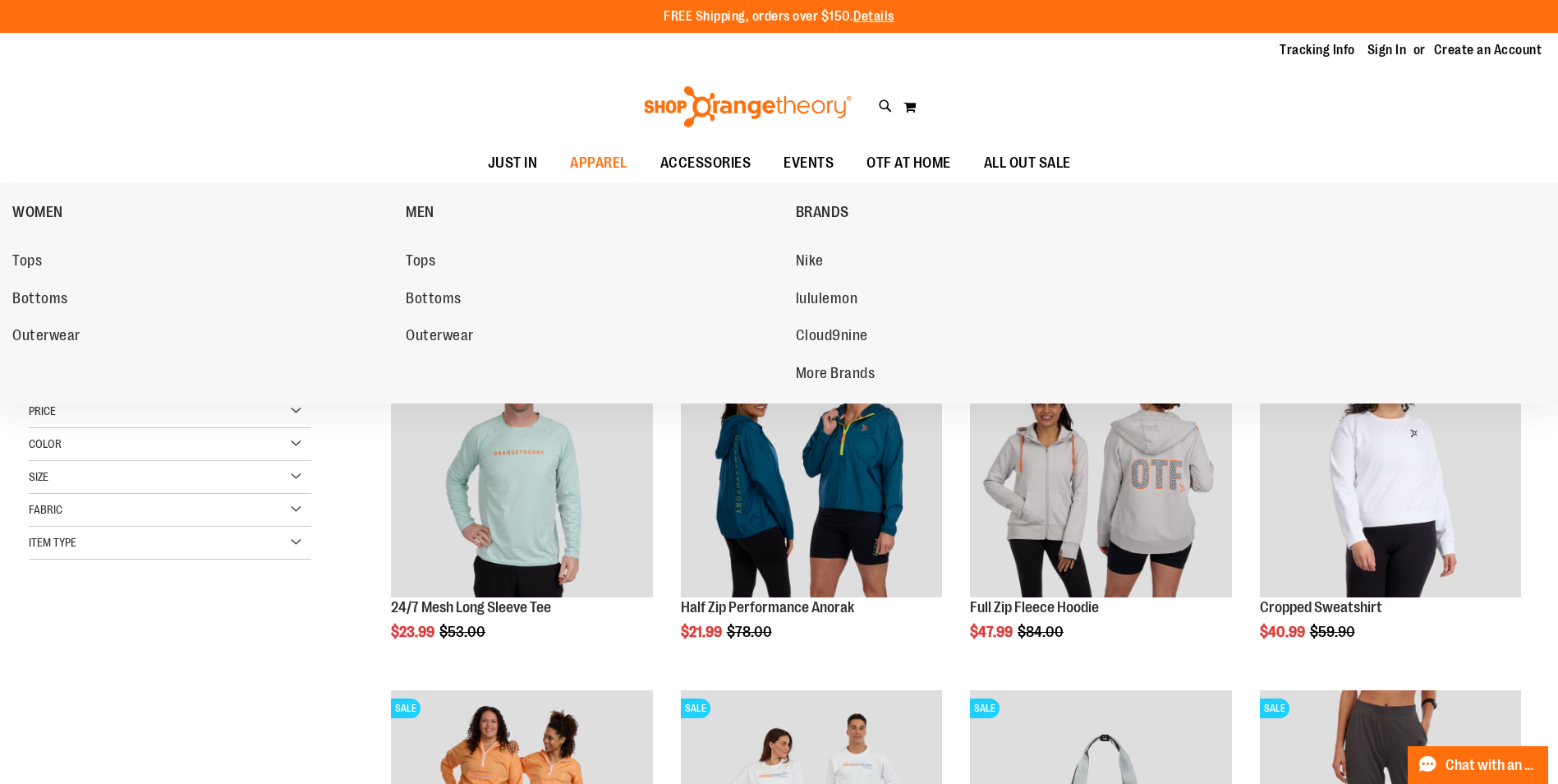
drag, startPoint x: 26, startPoint y: 208, endPoint x: 0, endPoint y: 221, distance: 29.1
click at [18, 208] on span "WOMEN" at bounding box center [38, 213] width 51 height 20
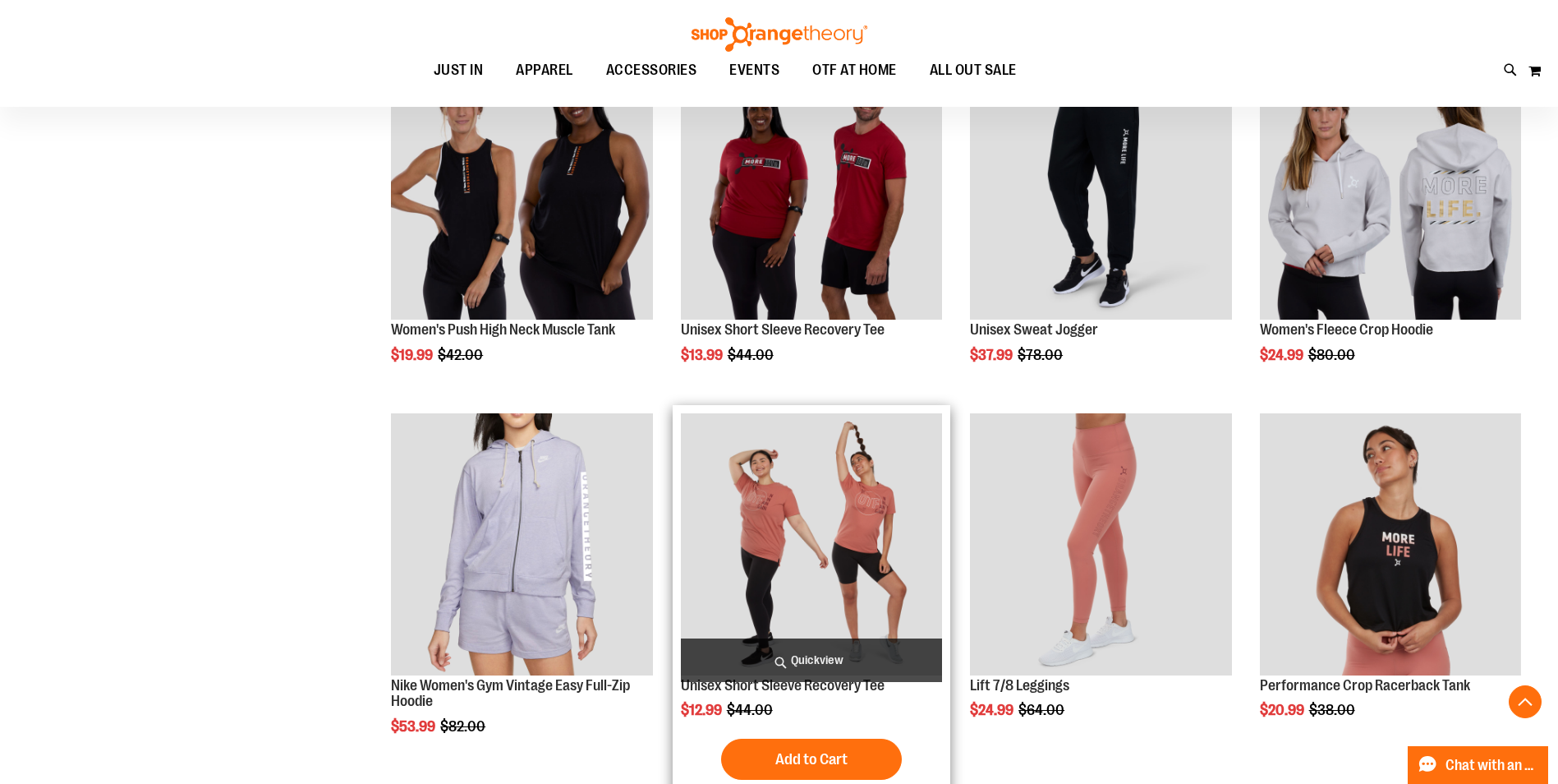
scroll to position [2053, 0]
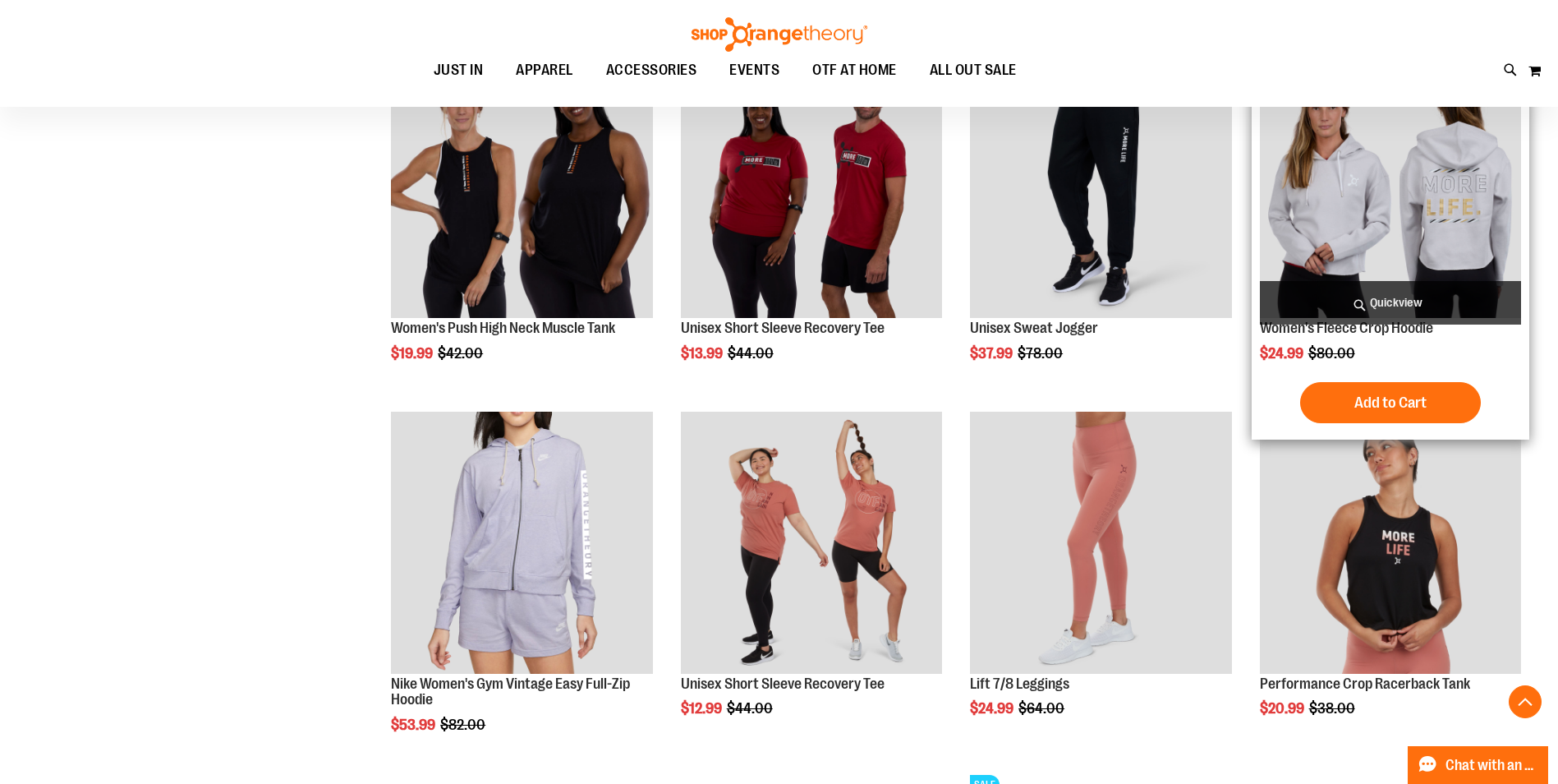
click at [1361, 233] on img "product" at bounding box center [1390, 187] width 261 height 261
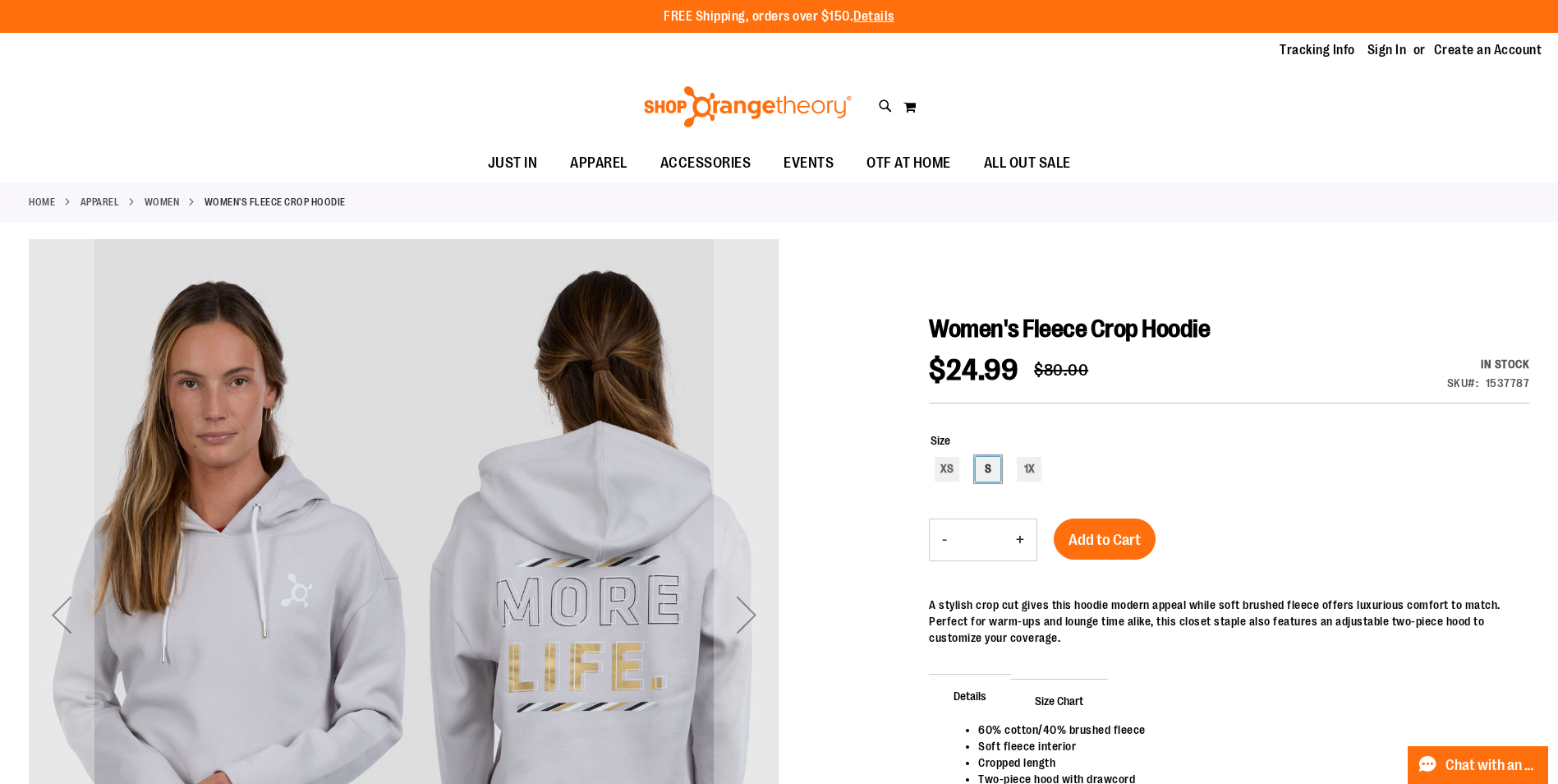
click at [992, 468] on div "S" at bounding box center [987, 468] width 24 height 24
type input "***"
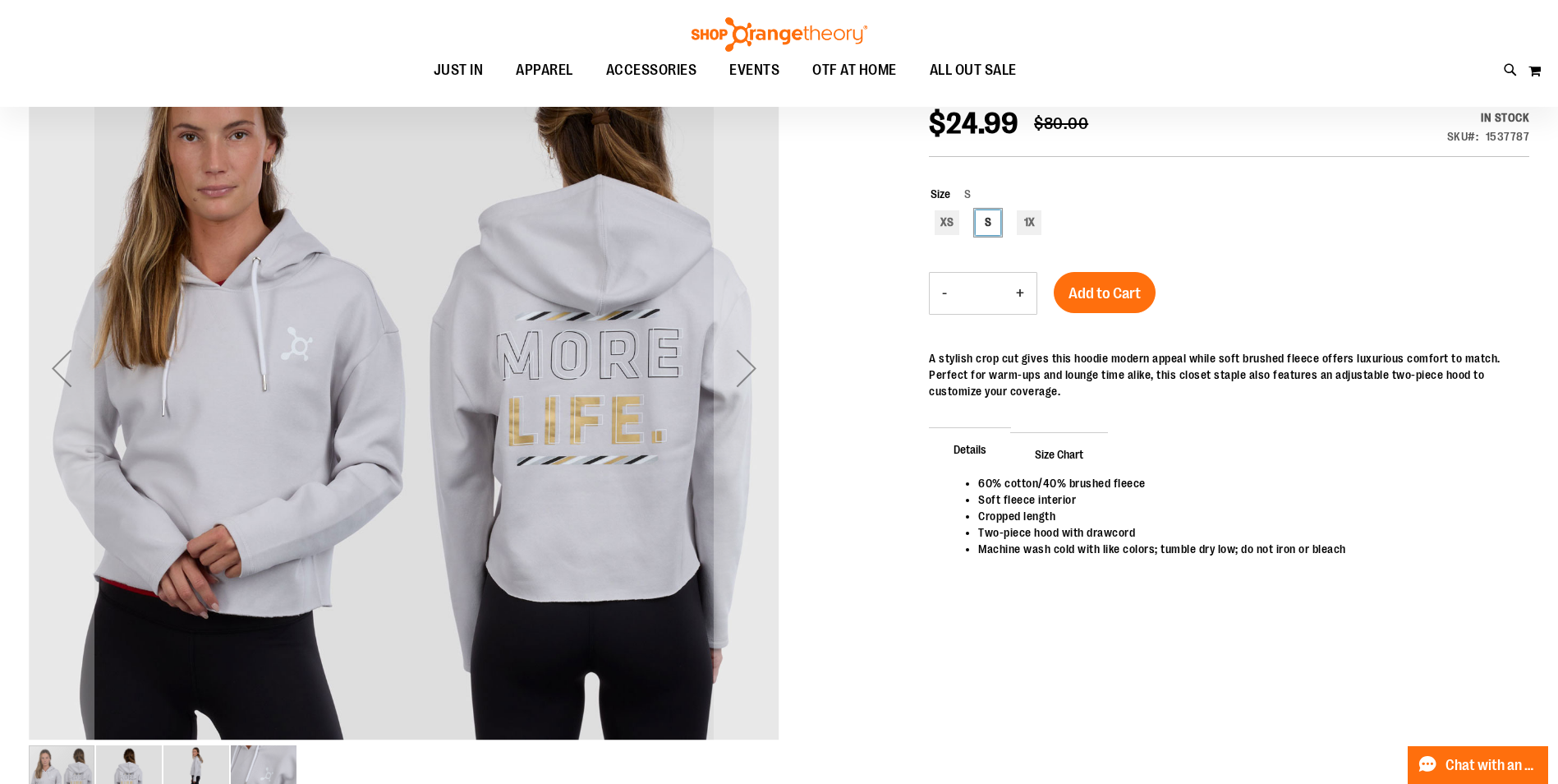
scroll to position [164, 0]
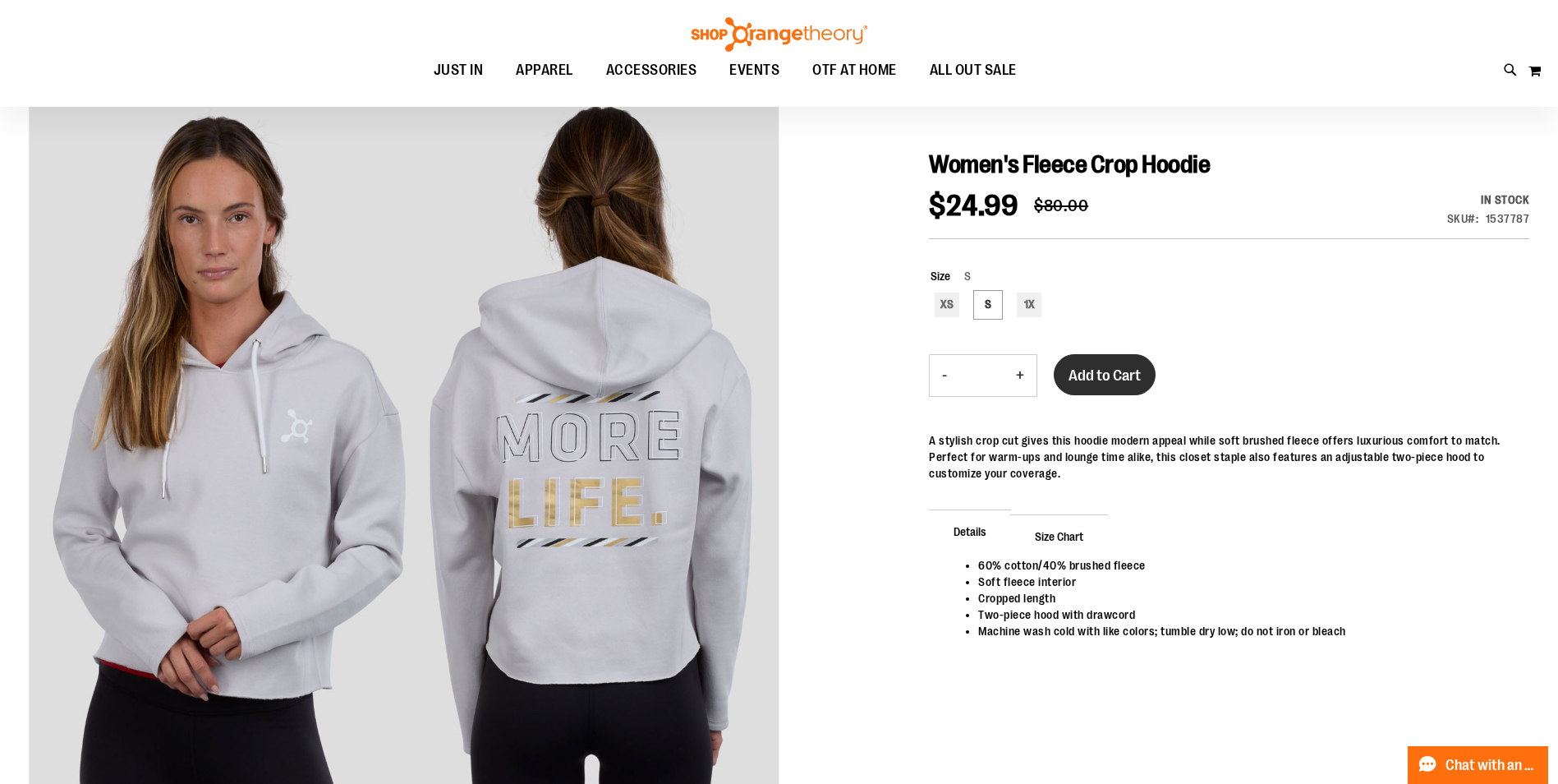
click at [1092, 375] on span "Add to Cart" at bounding box center [1105, 376] width 72 height 18
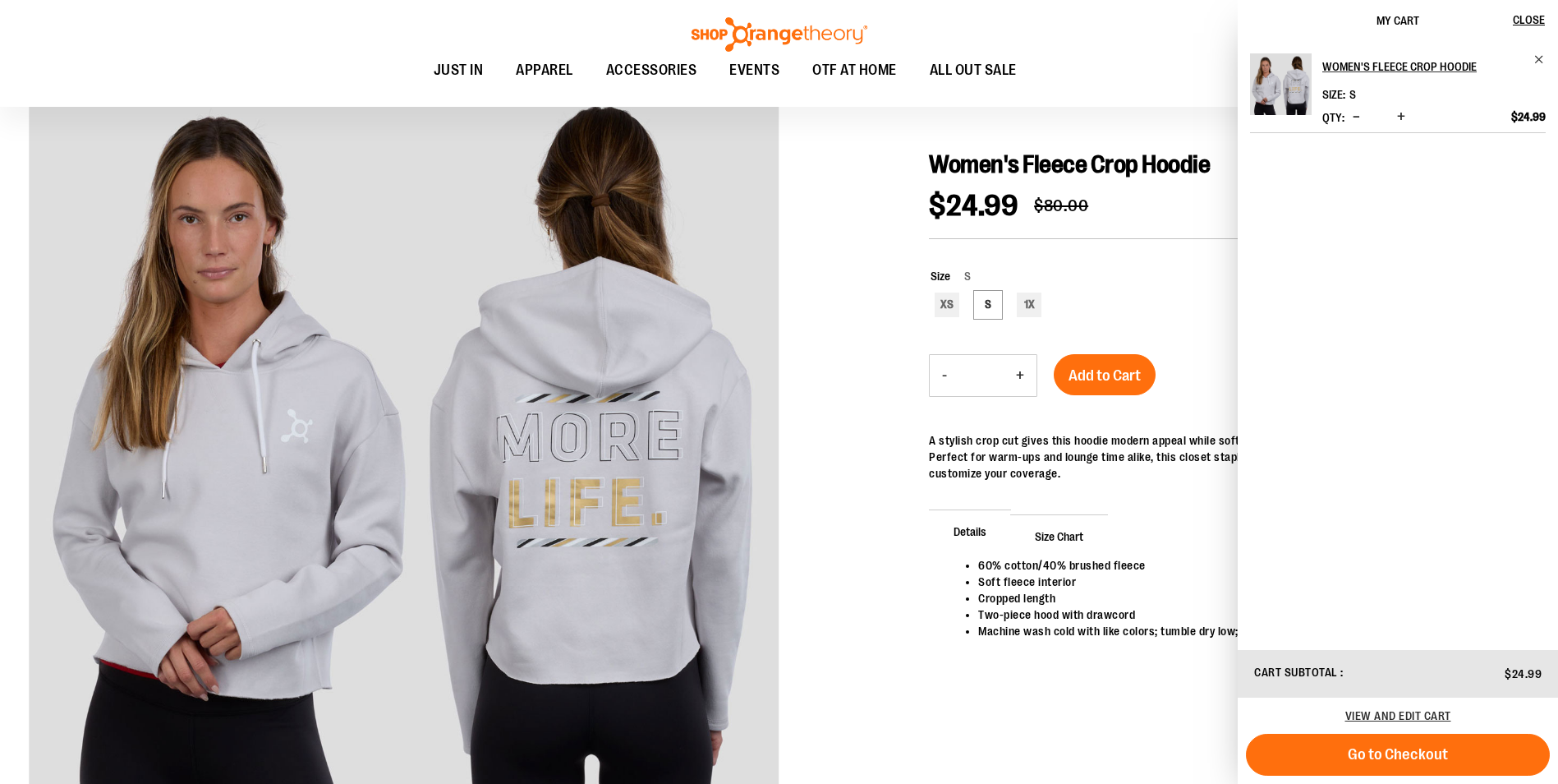
click at [838, 474] on div at bounding box center [779, 495] width 1501 height 840
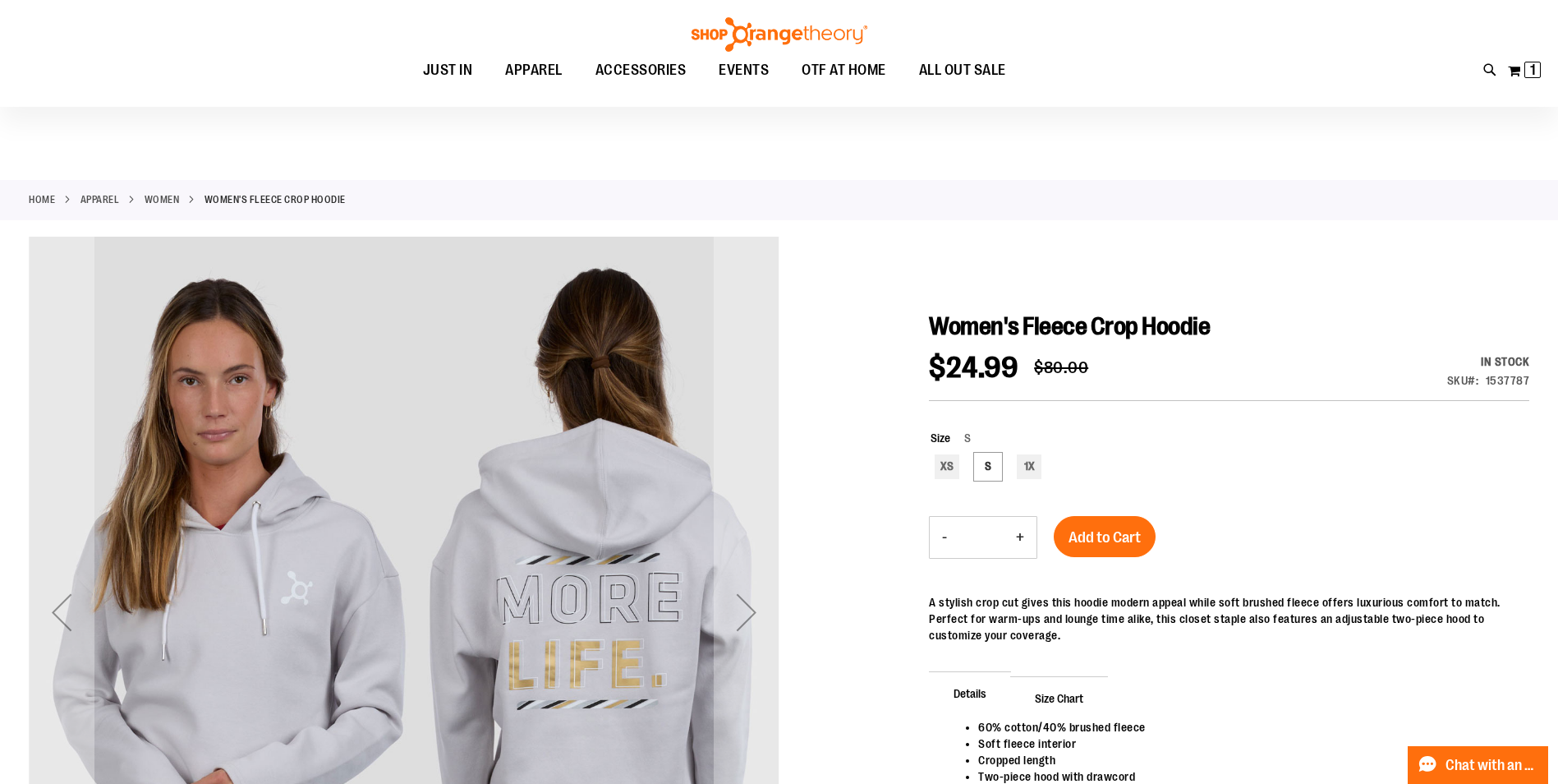
scroll to position [0, 0]
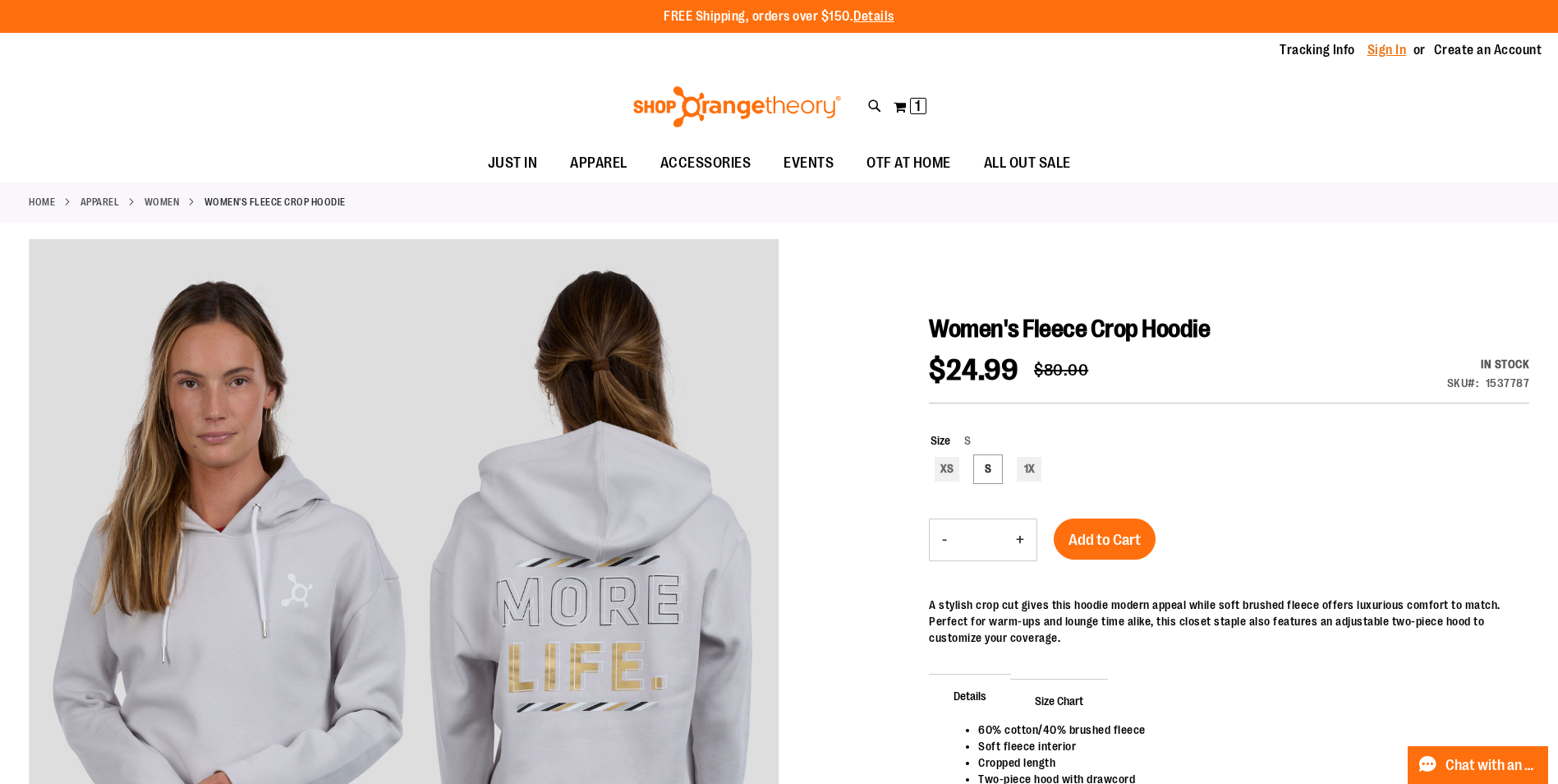
click at [1403, 49] on link "Sign In" at bounding box center [1387, 50] width 39 height 18
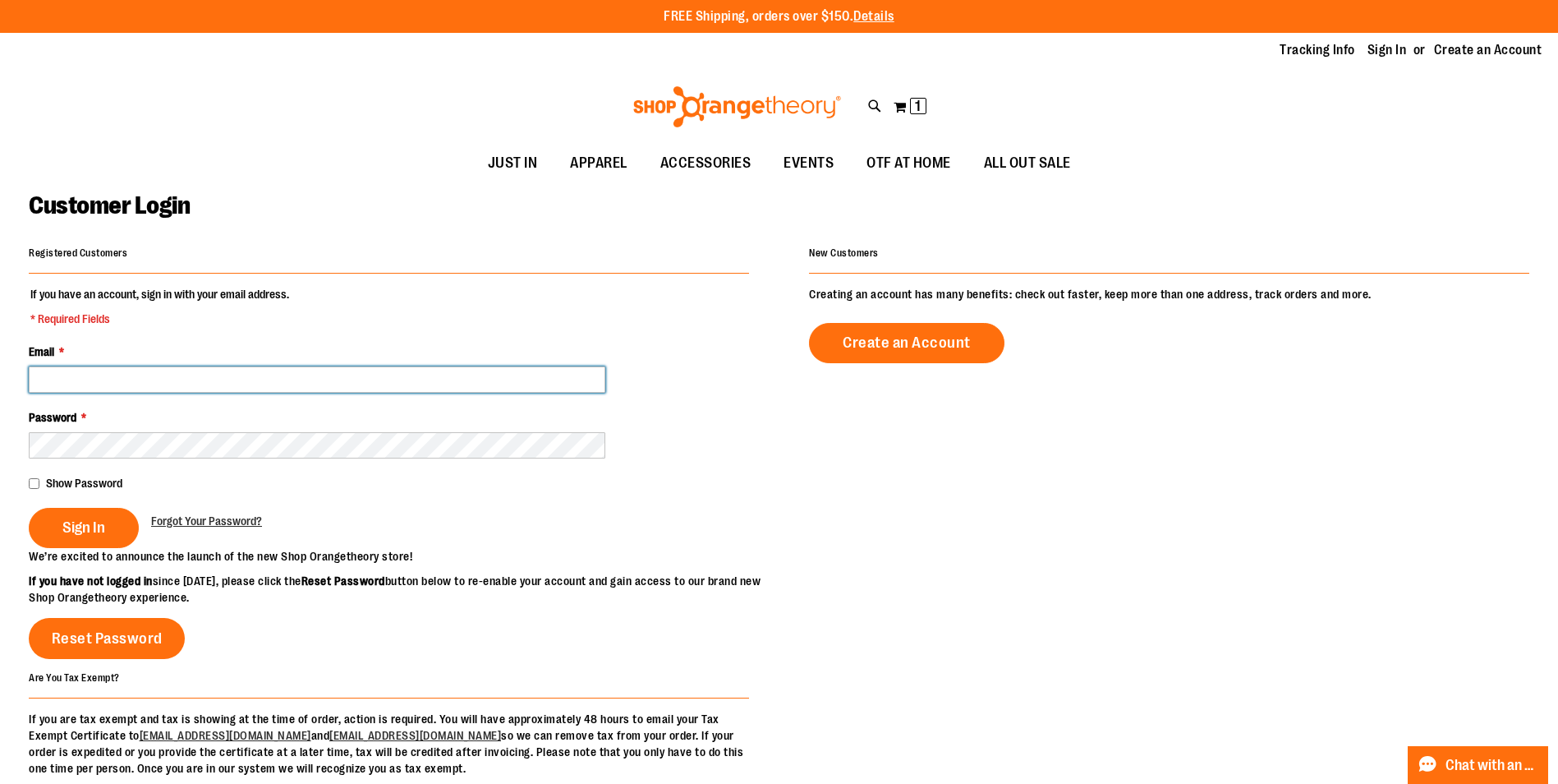
click at [161, 376] on input "Email *" at bounding box center [317, 379] width 576 height 26
type input "**********"
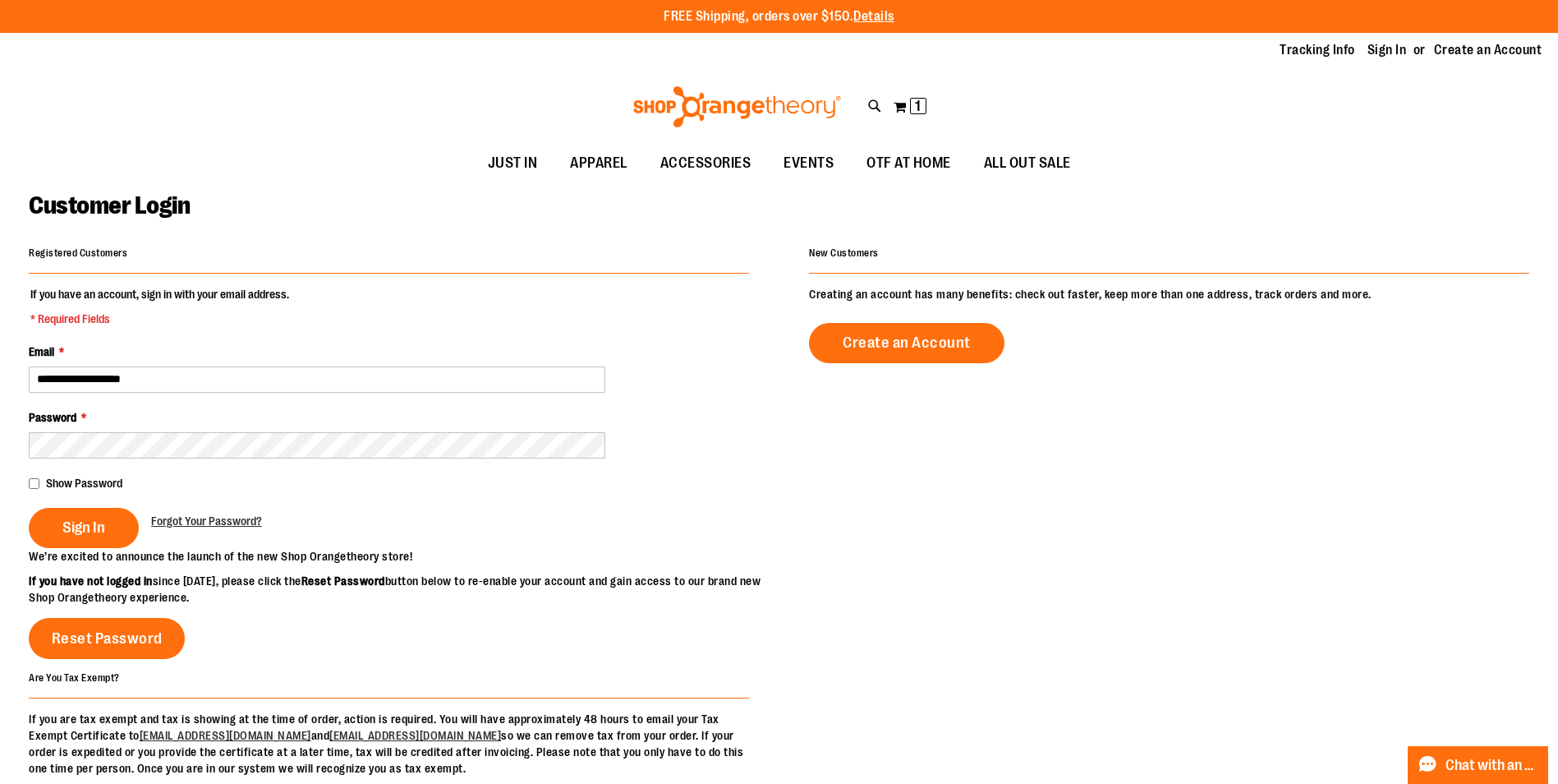
click at [755, 99] on img at bounding box center [737, 107] width 213 height 41
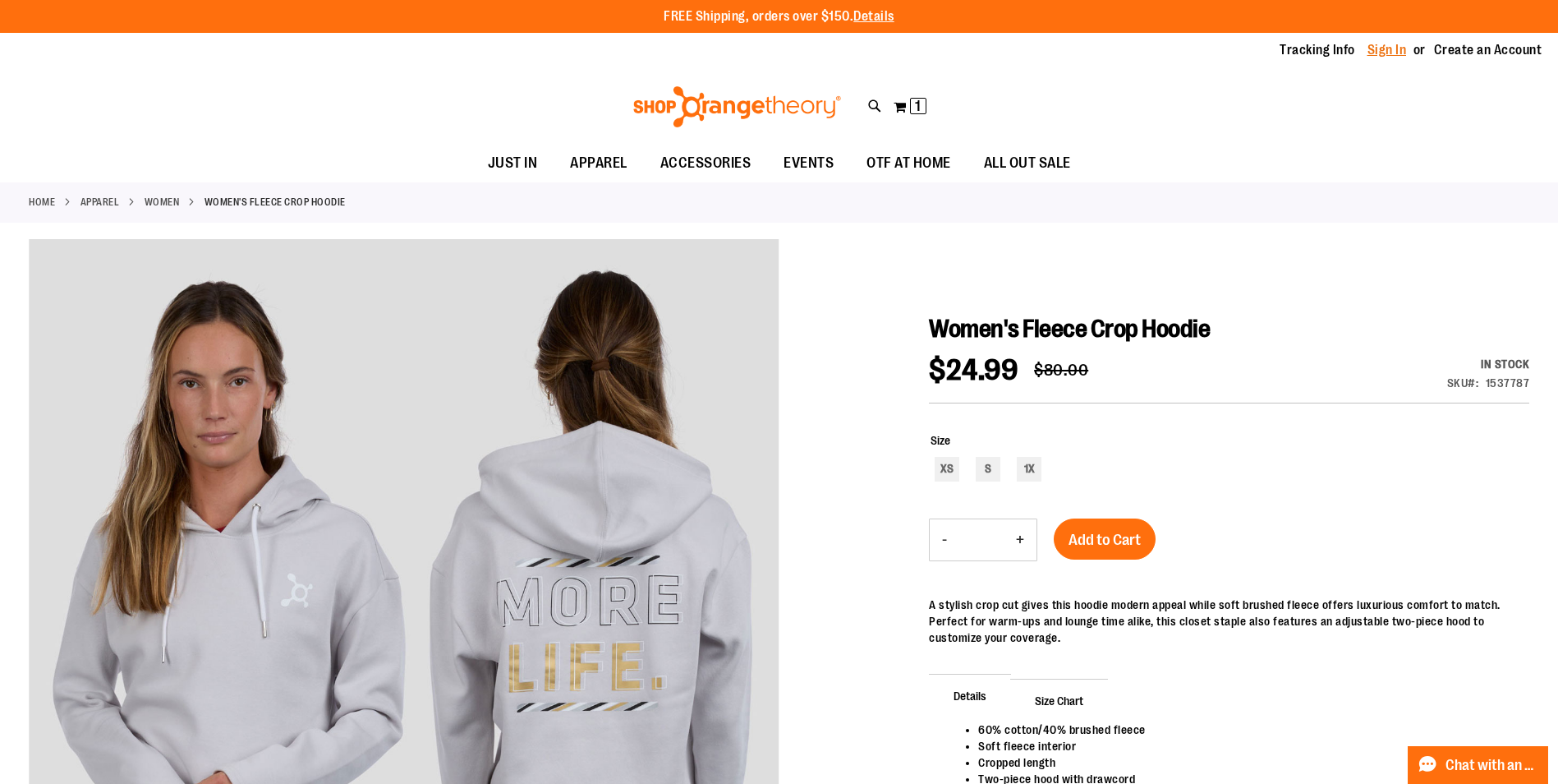
click at [1391, 51] on link "Sign In" at bounding box center [1387, 50] width 39 height 18
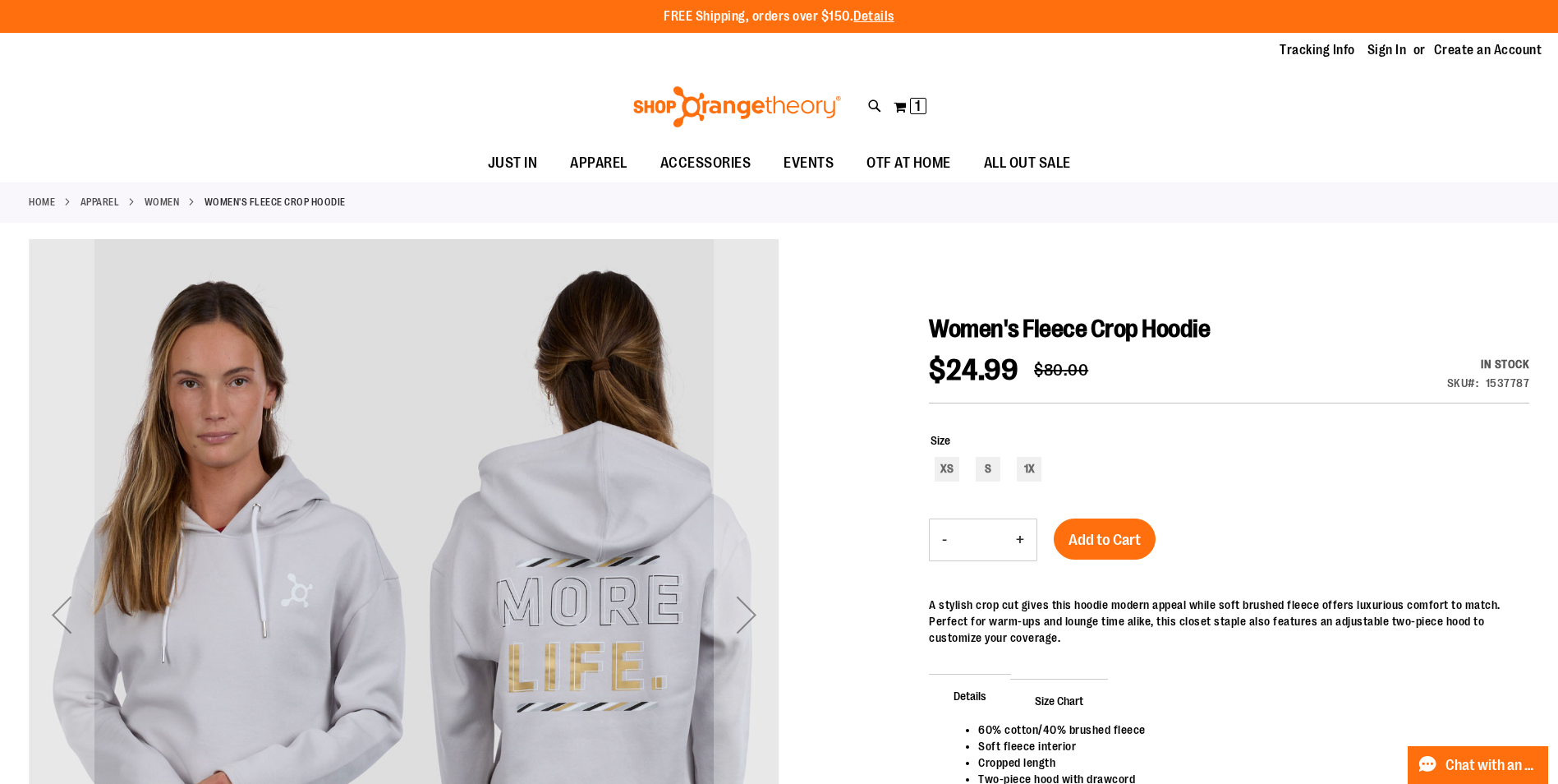
scroll to position [1, 0]
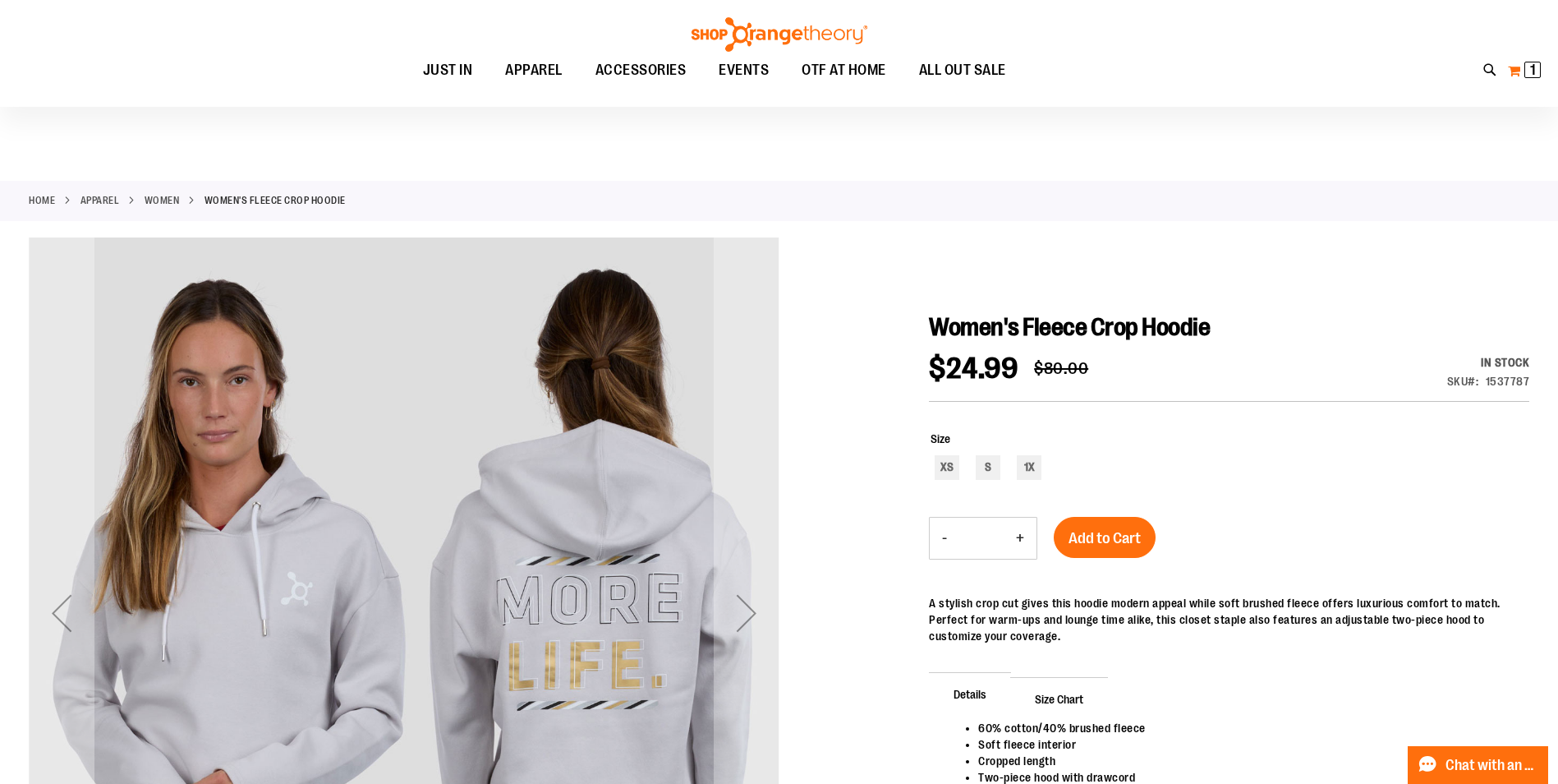
click at [1534, 74] on span "1" at bounding box center [1533, 70] width 6 height 17
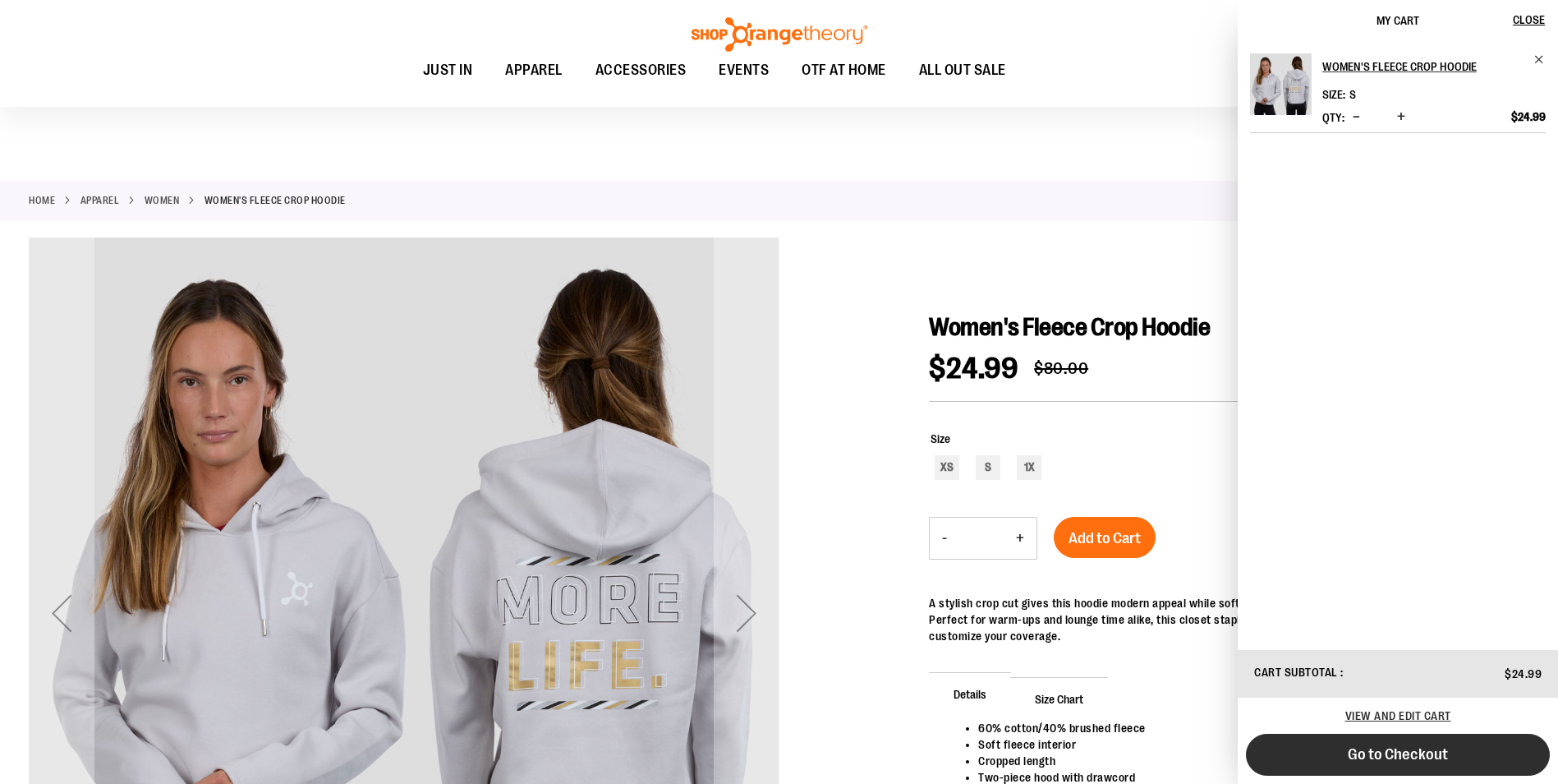
click at [1397, 752] on span "Go to Checkout" at bounding box center [1397, 755] width 100 height 18
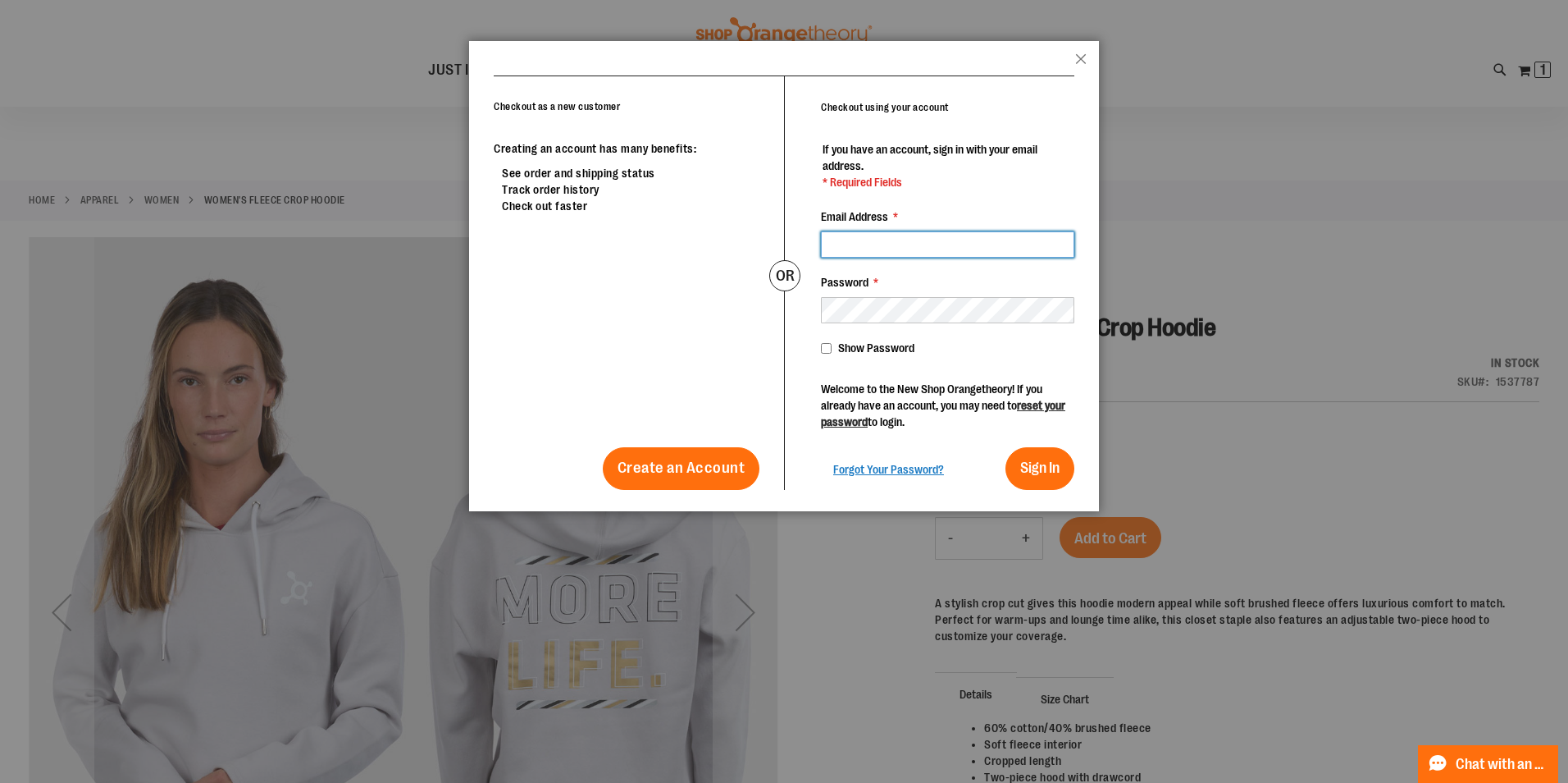
click at [880, 241] on input "Email Address *" at bounding box center [947, 244] width 253 height 26
type input "**********"
click at [1039, 474] on span "Sign In" at bounding box center [1039, 467] width 39 height 17
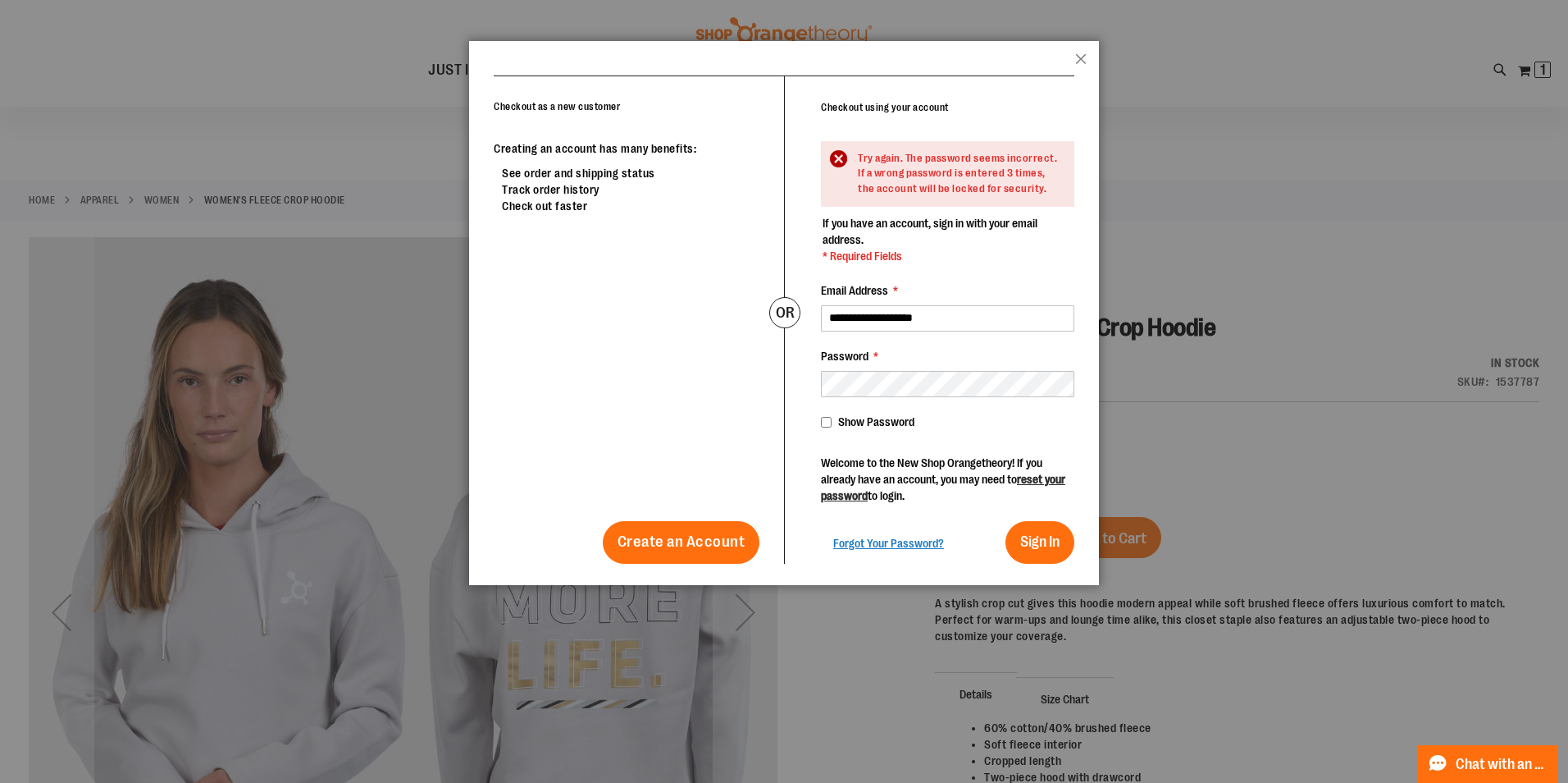
drag, startPoint x: 423, startPoint y: 517, endPoint x: 421, endPoint y: 508, distance: 9.2
click at [422, 515] on div at bounding box center [784, 391] width 1568 height 783
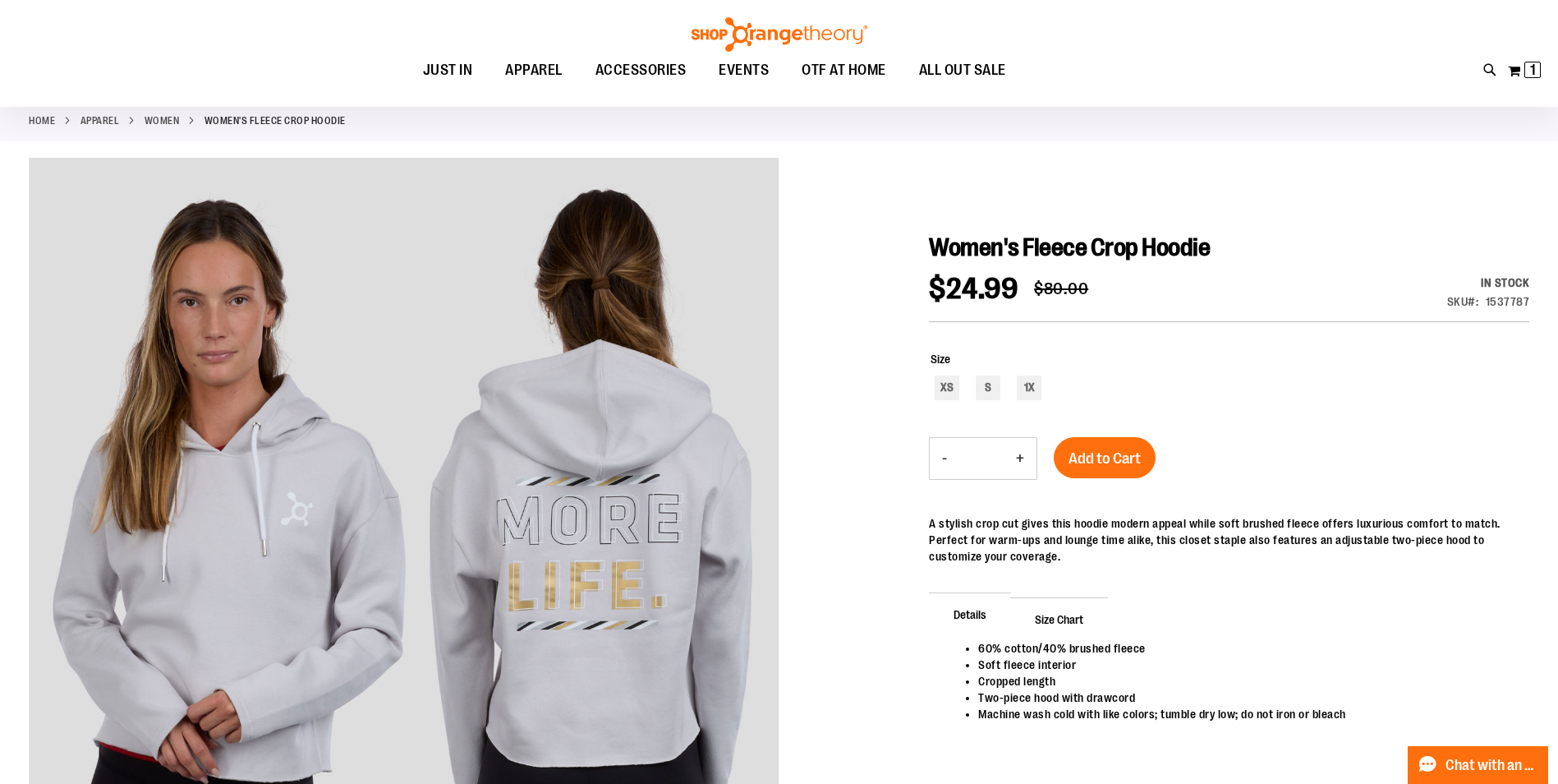
scroll to position [82, 0]
click at [0, 235] on html "Skip to Content The store will not work correctly when cookies are disabled. FR…" at bounding box center [779, 310] width 1558 height 784
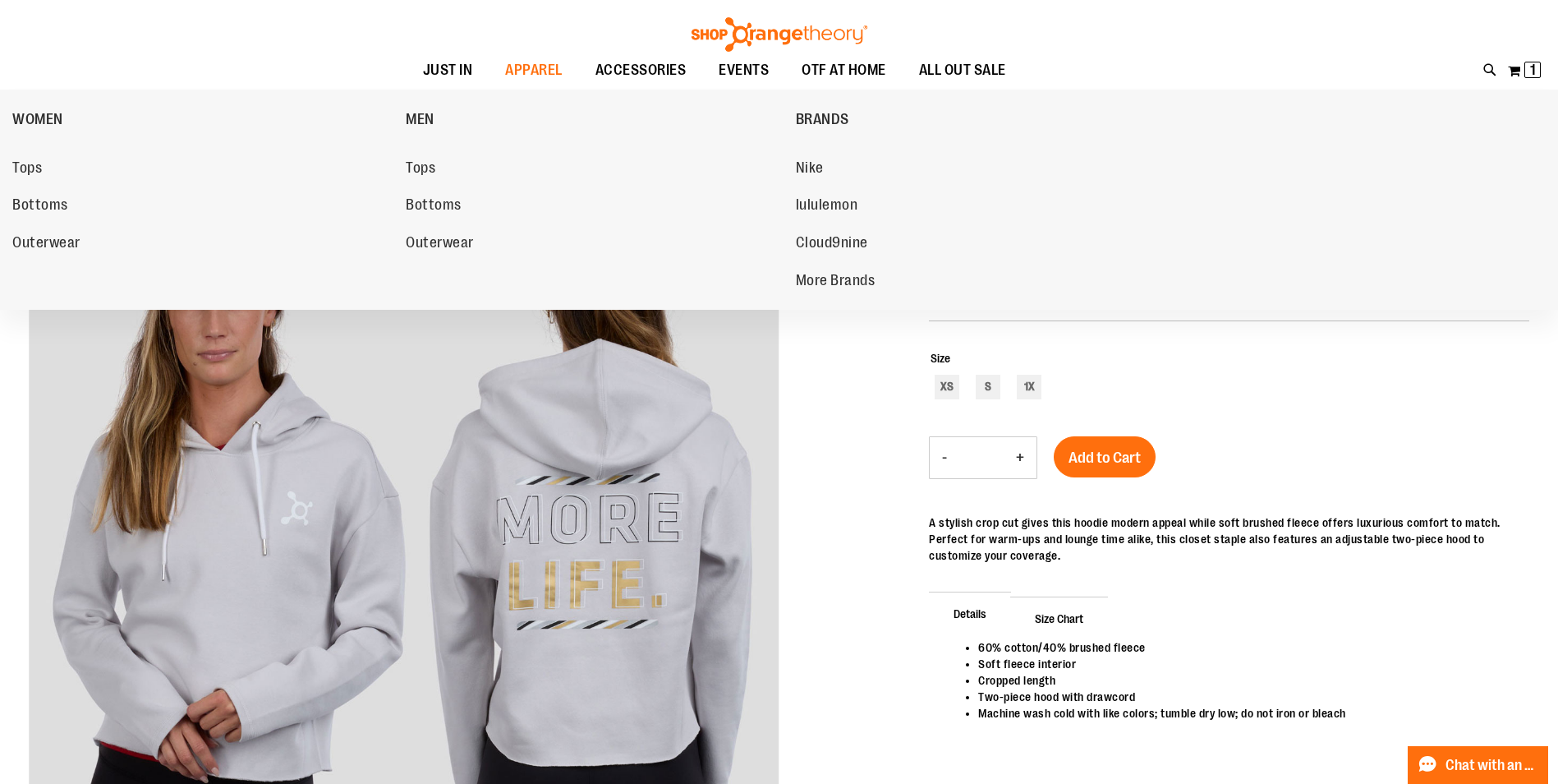
drag, startPoint x: 32, startPoint y: 240, endPoint x: 64, endPoint y: 242, distance: 32.1
click at [45, 242] on span "Outerwear" at bounding box center [46, 245] width 68 height 20
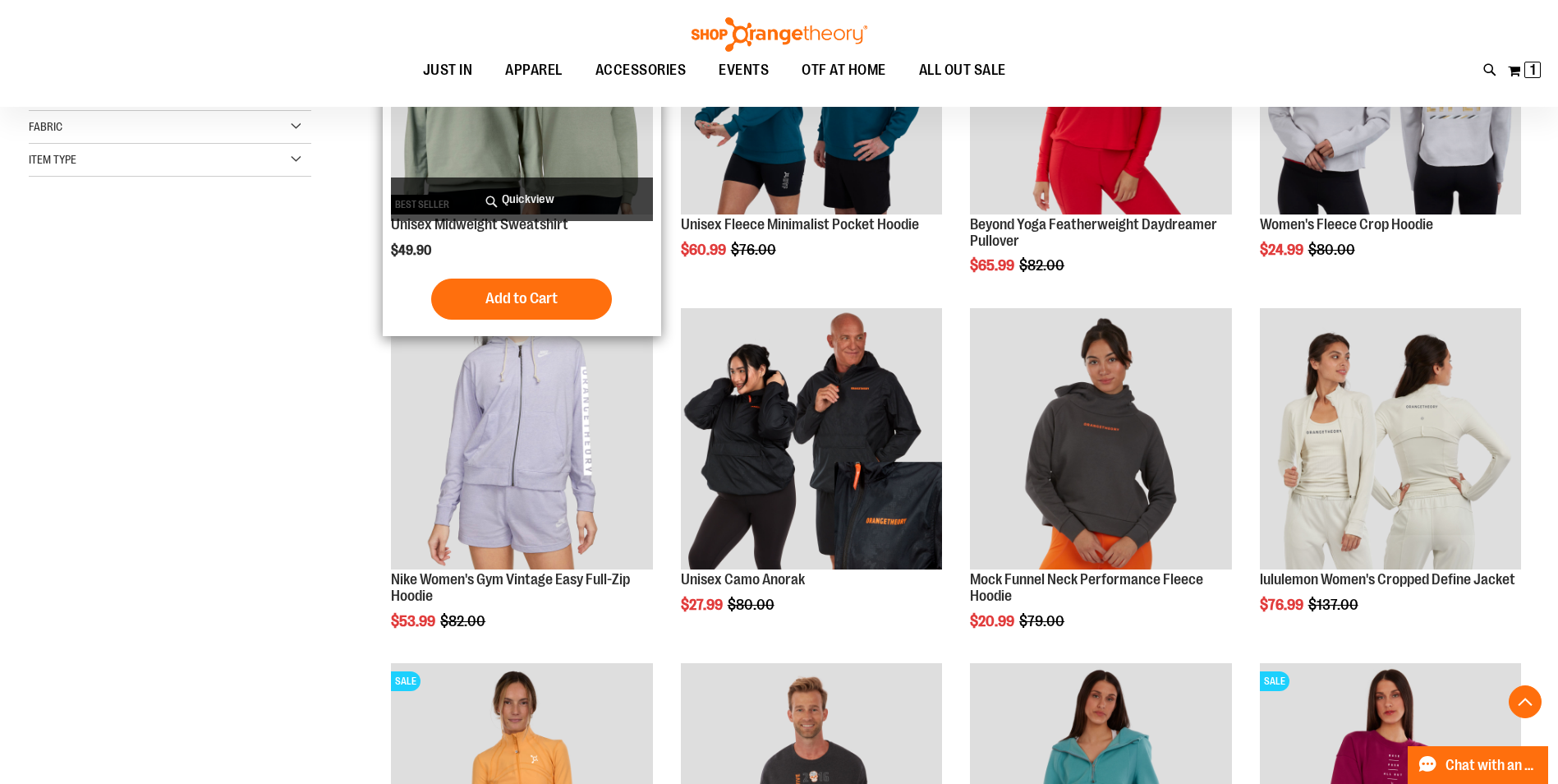
scroll to position [410, 0]
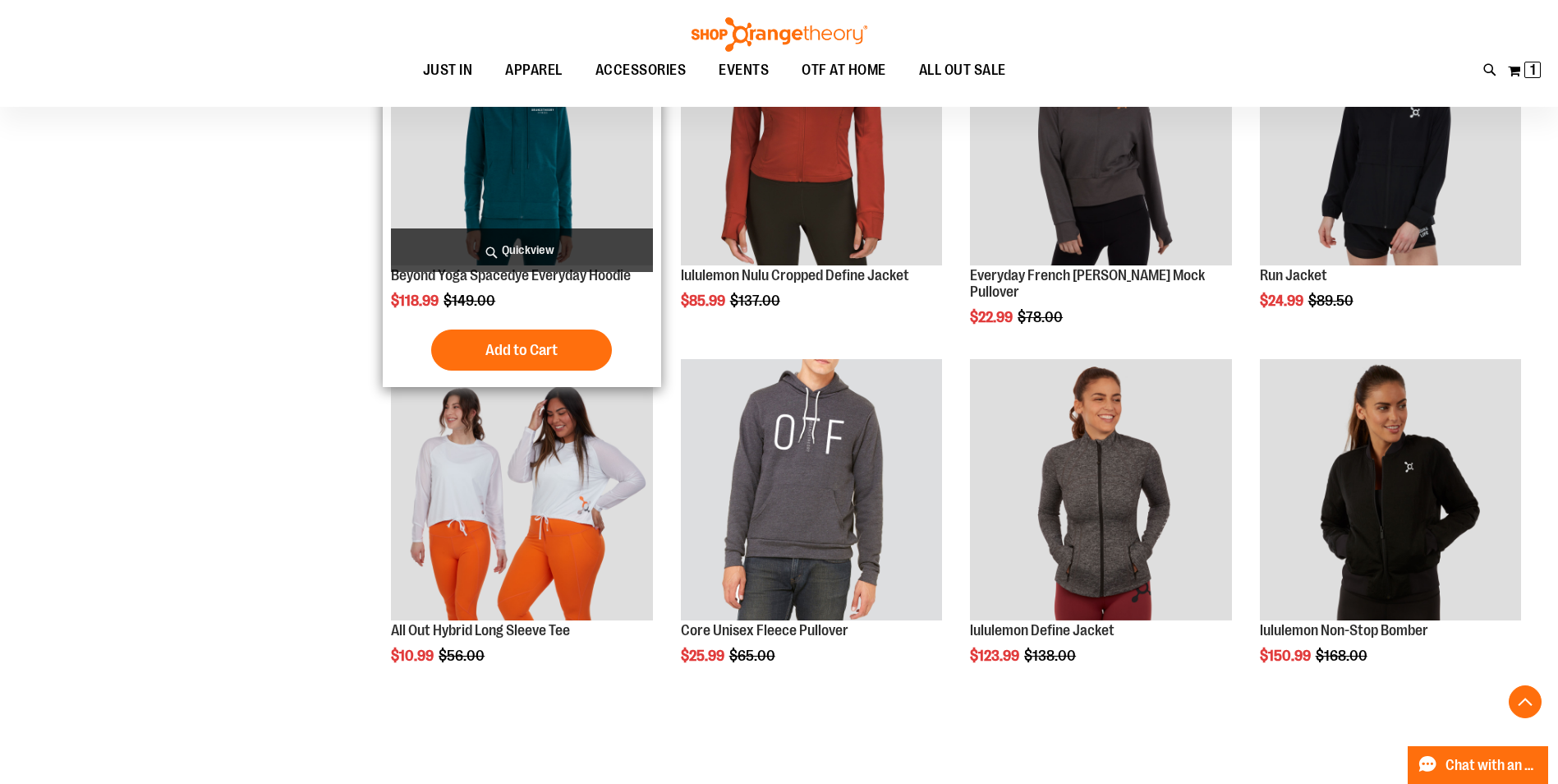
scroll to position [1478, 0]
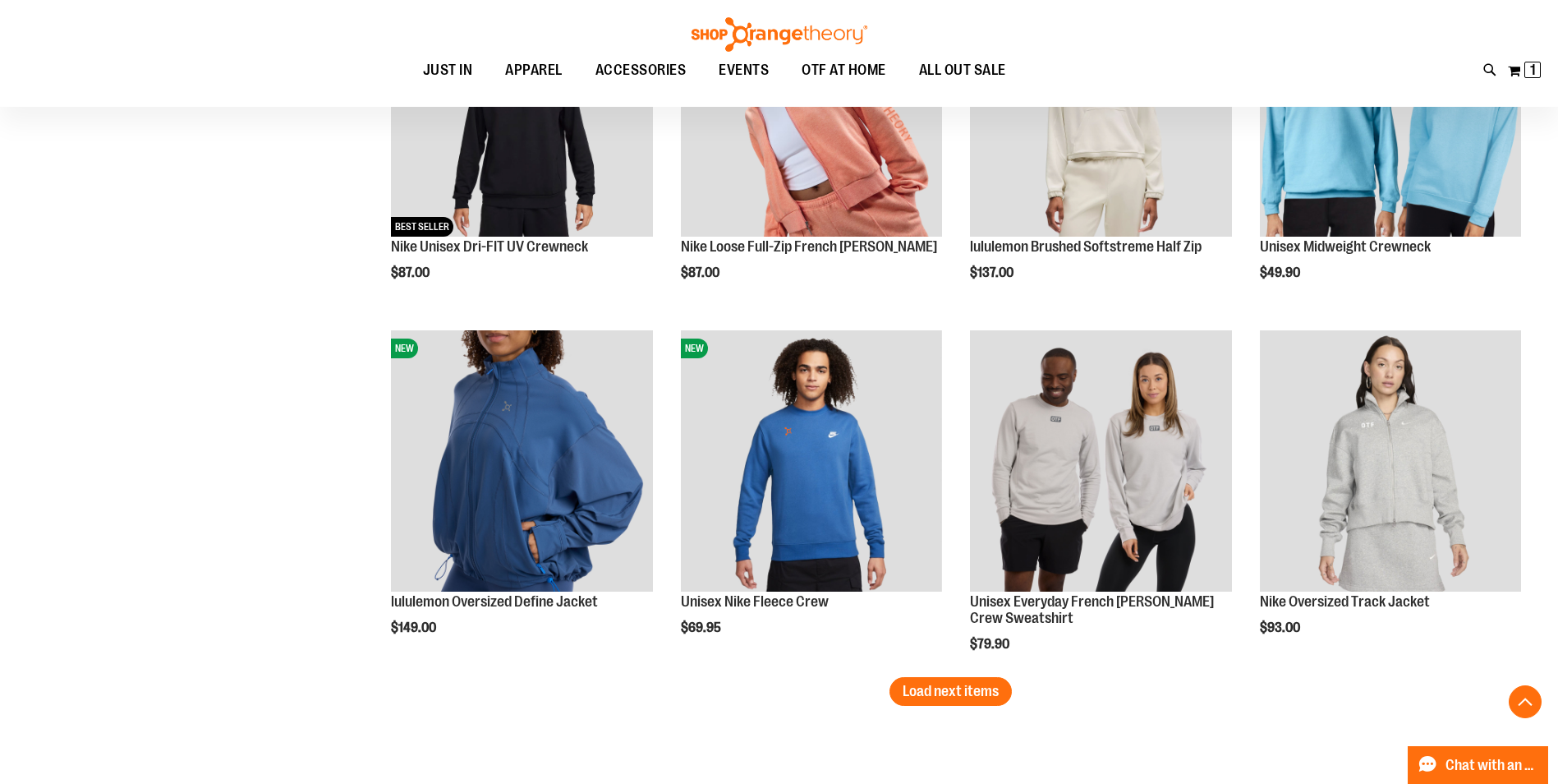
scroll to position [2874, 0]
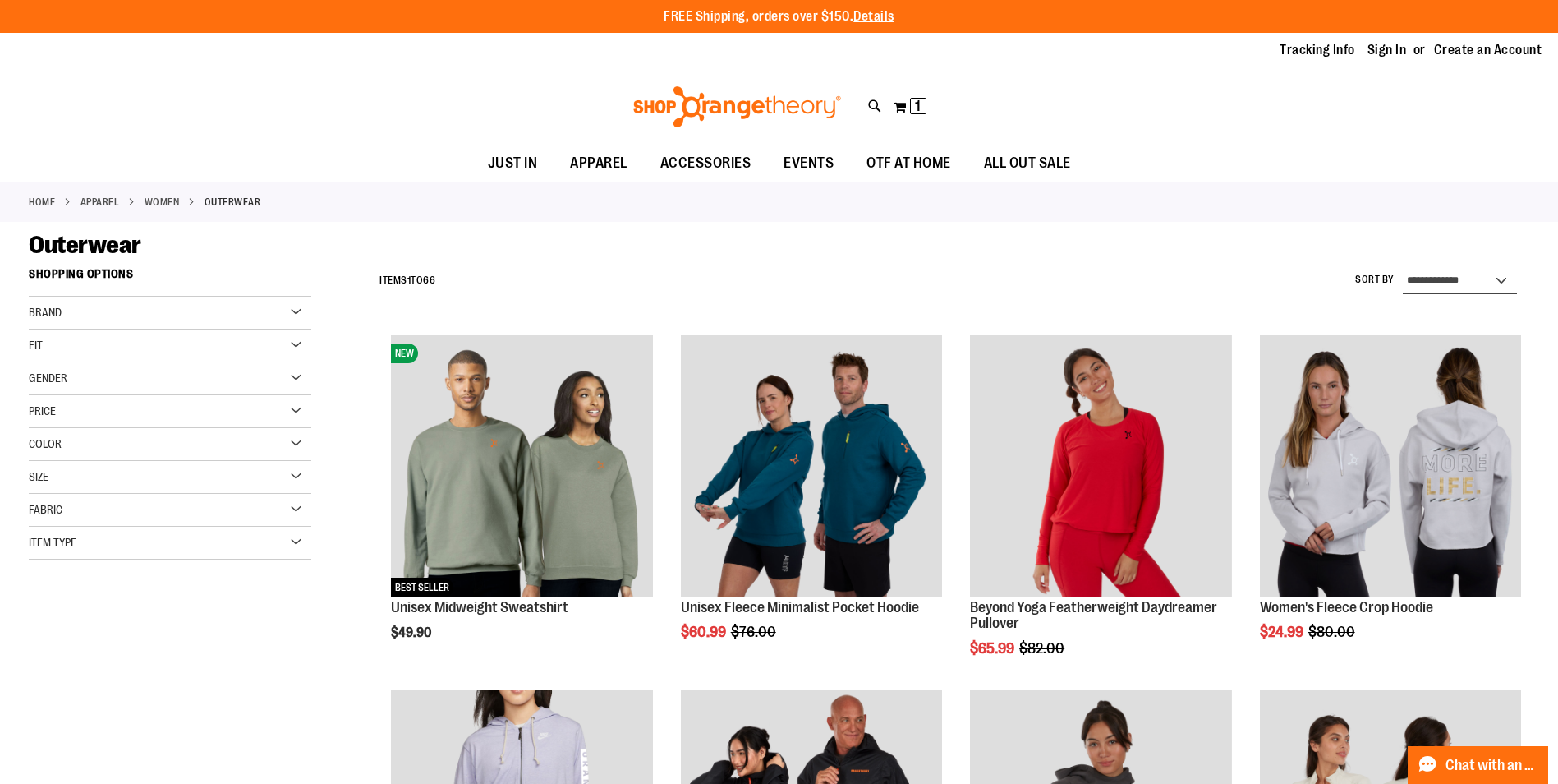
click at [1476, 278] on select "**********" at bounding box center [1461, 281] width 114 height 26
select select "*********"
click at [1403, 268] on select "**********" at bounding box center [1461, 281] width 114 height 26
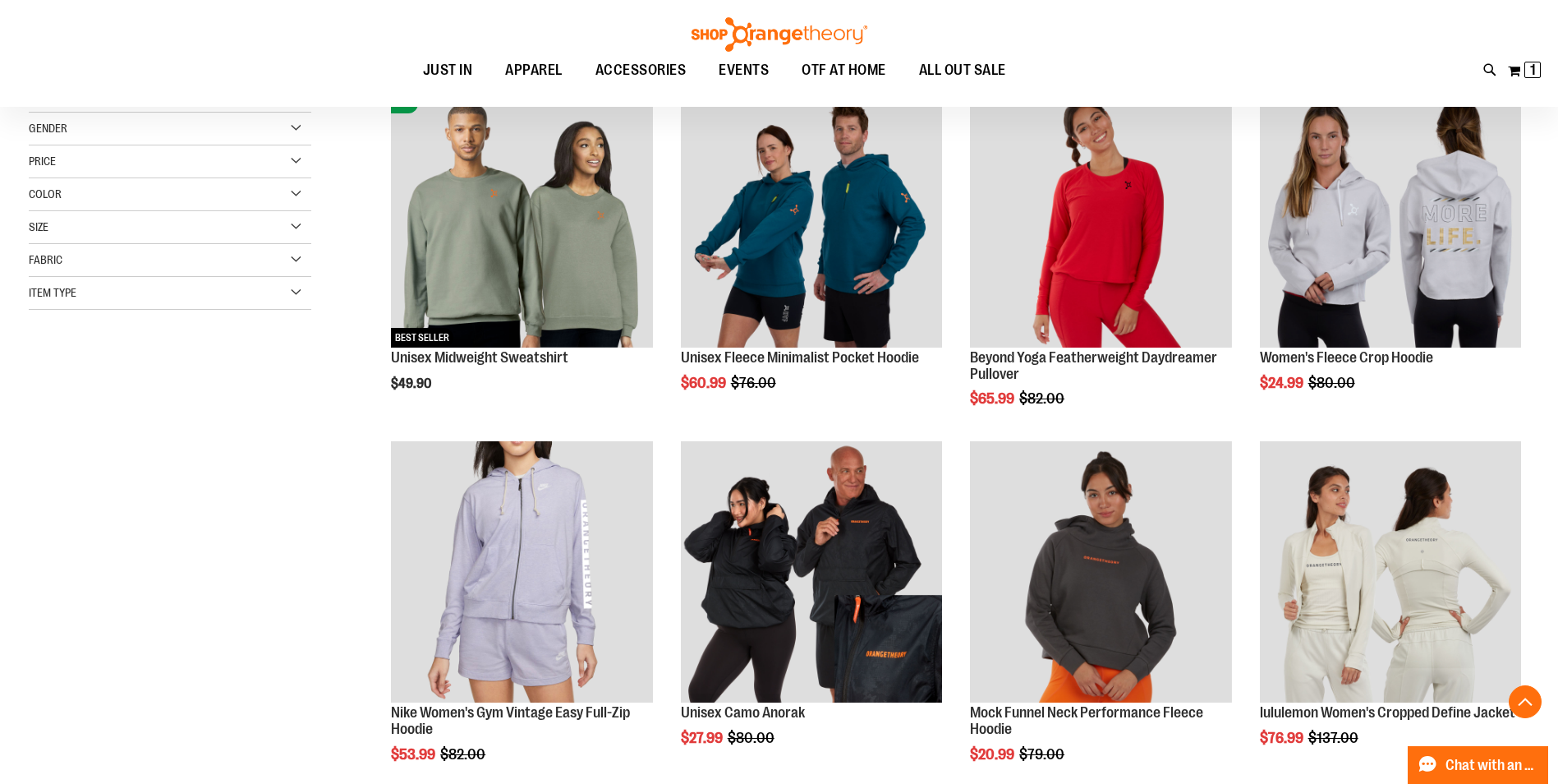
scroll to position [260, 0]
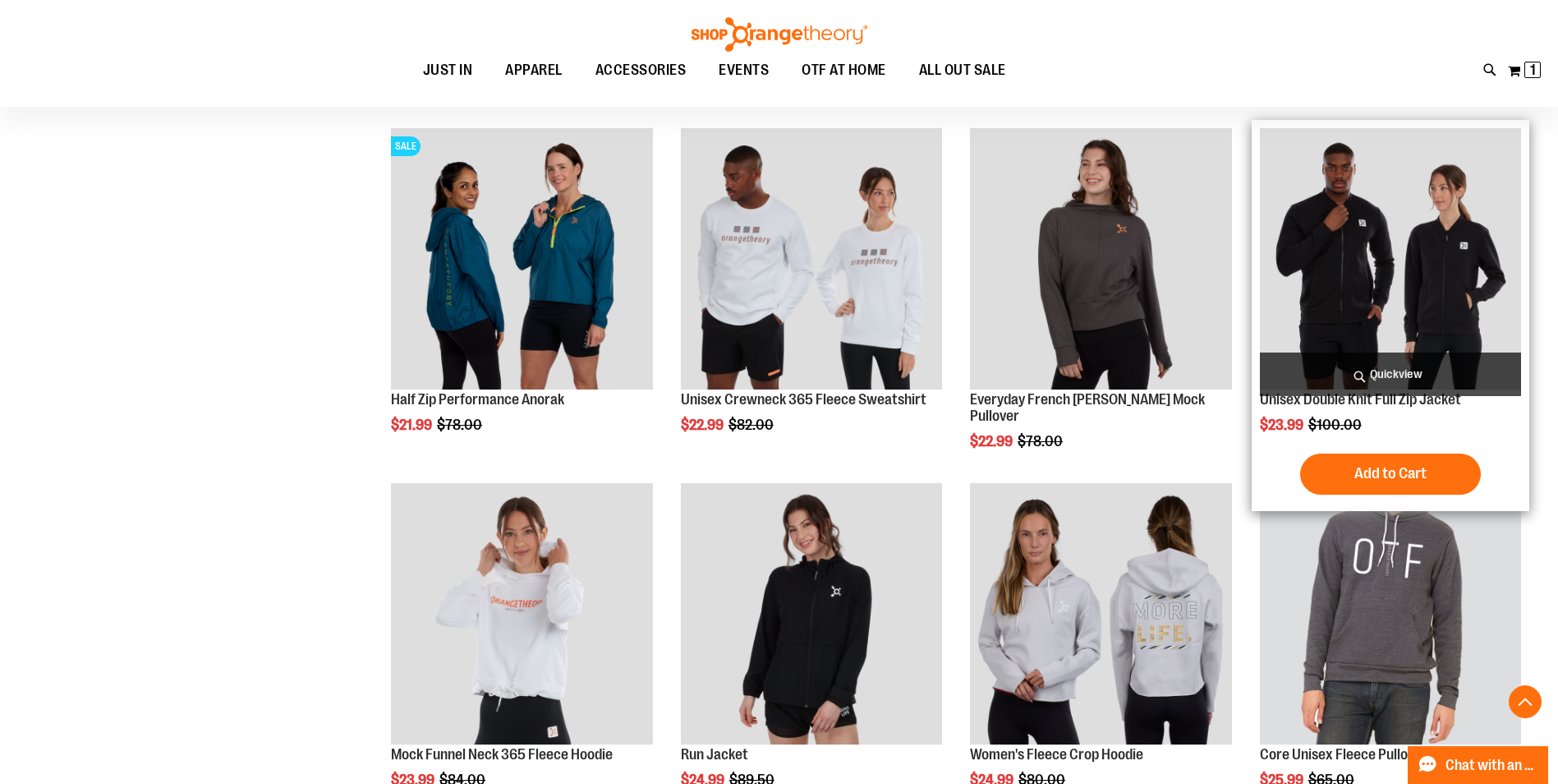
scroll to position [834, 0]
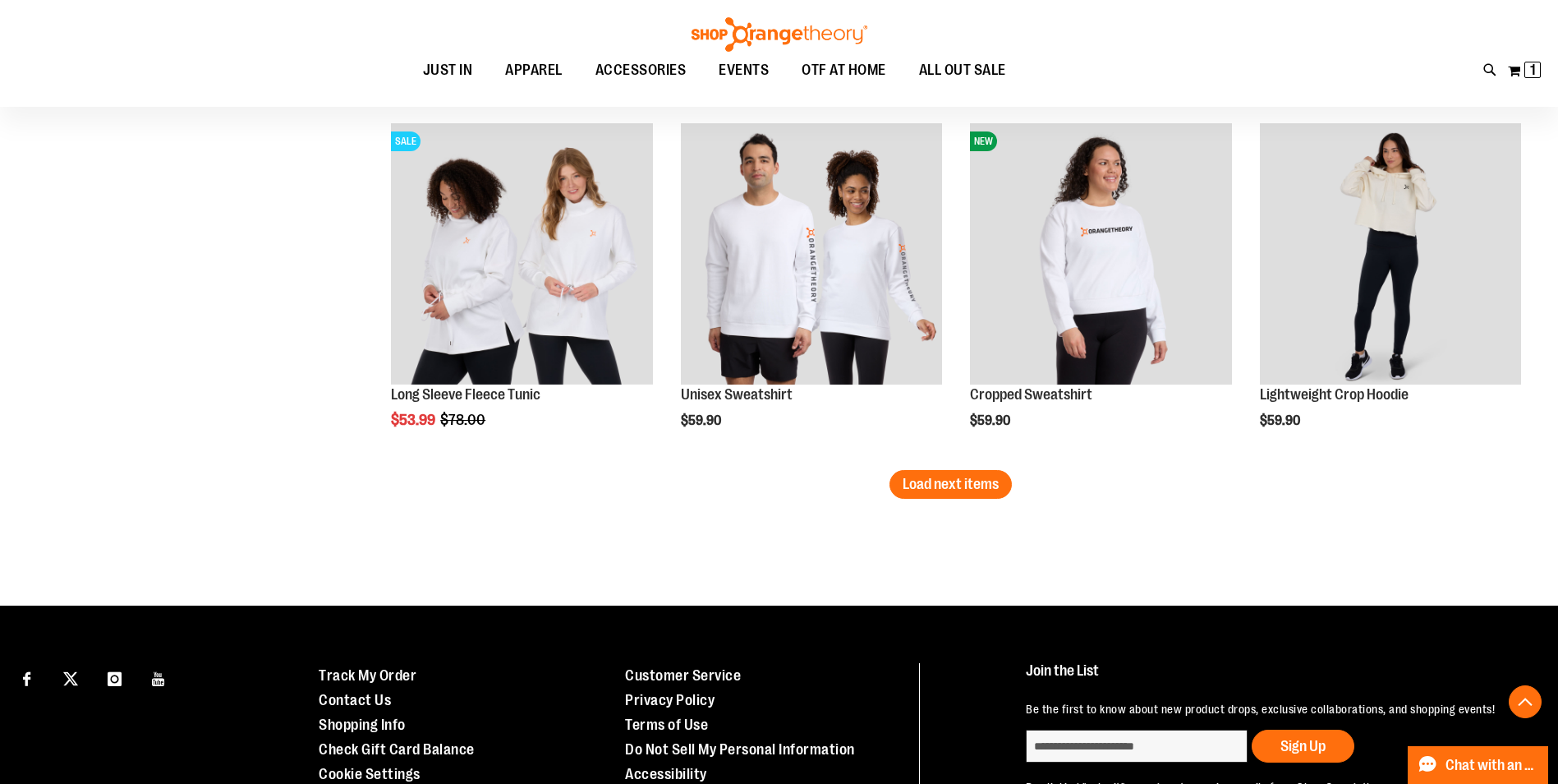
scroll to position [3052, 0]
